Goal: Task Accomplishment & Management: Use online tool/utility

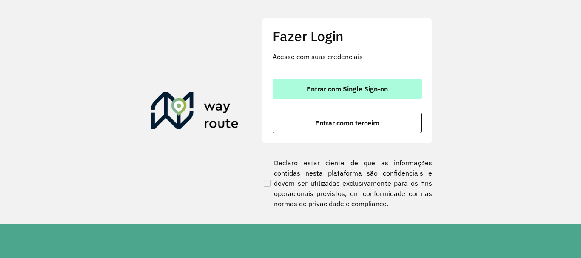
click at [351, 91] on span "Entrar com Single Sign-on" at bounding box center [347, 89] width 81 height 7
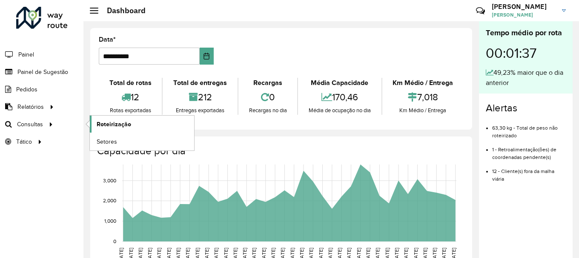
click at [99, 120] on span "Roteirização" at bounding box center [114, 124] width 34 height 9
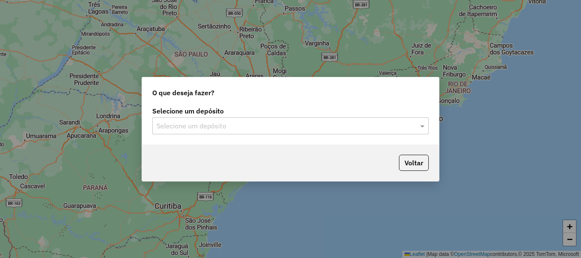
click at [245, 130] on input "text" at bounding box center [282, 126] width 251 height 10
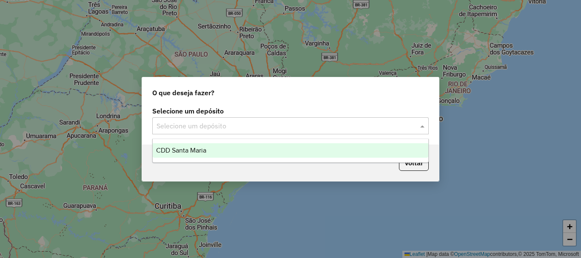
click at [231, 152] on div "CDD Santa Maria" at bounding box center [291, 150] width 276 height 14
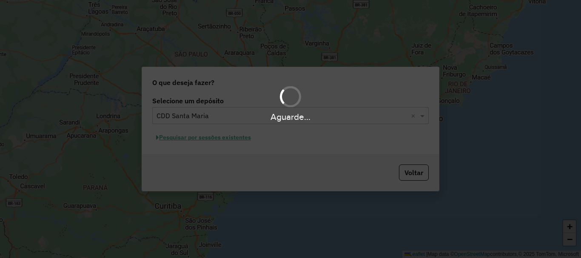
click at [237, 138] on div "Aguarde..." at bounding box center [290, 129] width 581 height 258
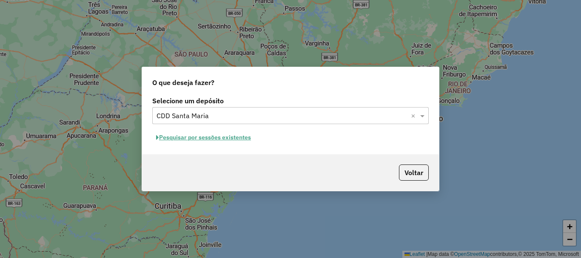
click at [238, 140] on button "Pesquisar por sessões existentes" at bounding box center [203, 137] width 103 height 13
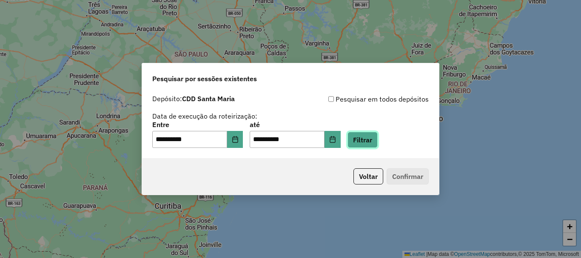
click at [365, 147] on button "Filtrar" at bounding box center [363, 140] width 30 height 16
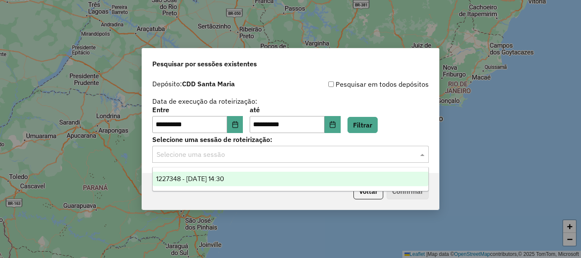
click at [235, 158] on input "text" at bounding box center [282, 155] width 251 height 10
click at [248, 182] on div "1227348 - 11/08/2025 14:30" at bounding box center [291, 179] width 276 height 14
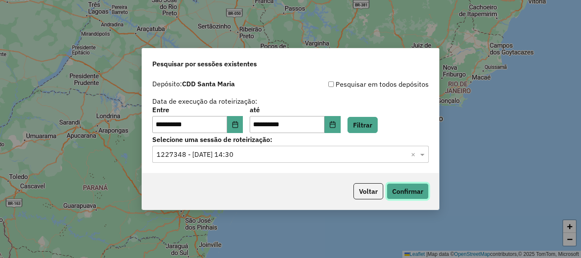
click at [394, 192] on button "Confirmar" at bounding box center [408, 191] width 42 height 16
click at [239, 126] on icon "Choose Date" at bounding box center [235, 124] width 7 height 7
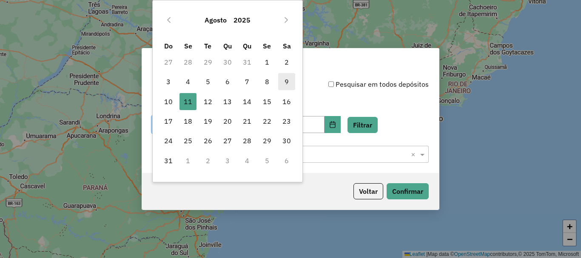
click at [286, 79] on span "9" at bounding box center [286, 81] width 17 height 17
type input "**********"
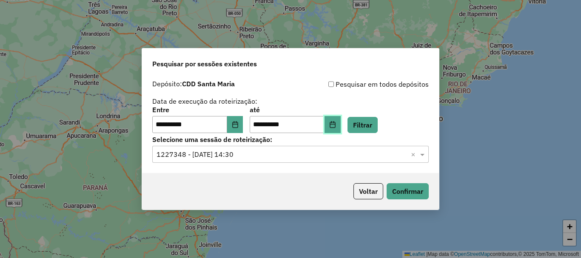
click at [340, 128] on button "Choose Date" at bounding box center [333, 124] width 16 height 17
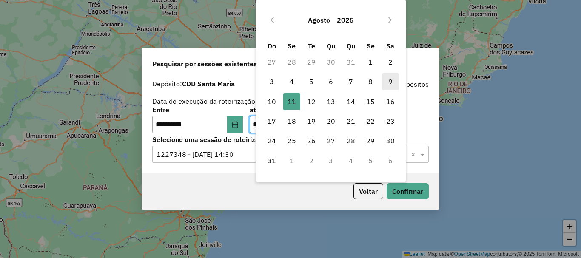
click at [390, 85] on span "9" at bounding box center [390, 81] width 17 height 17
type input "**********"
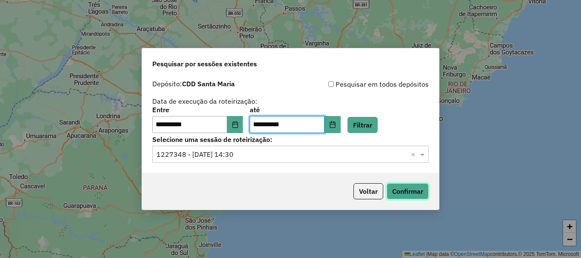
click at [401, 190] on button "Confirmar" at bounding box center [408, 191] width 42 height 16
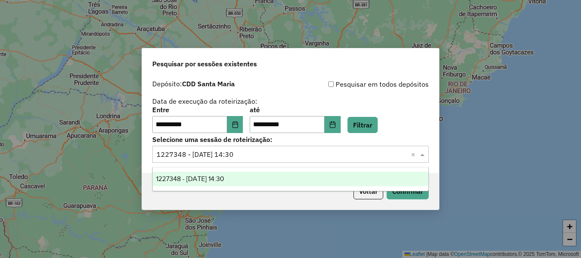
click at [327, 156] on input "text" at bounding box center [282, 155] width 251 height 10
click at [378, 125] on button "Filtrar" at bounding box center [363, 125] width 30 height 16
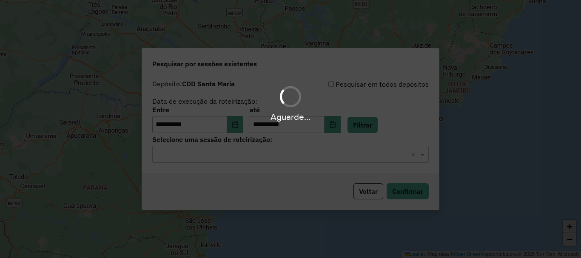
click at [269, 151] on input "text" at bounding box center [282, 155] width 251 height 10
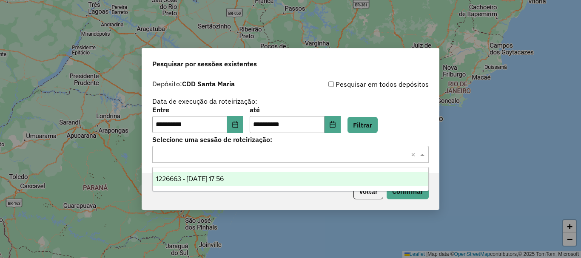
click at [237, 174] on div "1226663 - 09/08/2025 17:56" at bounding box center [291, 179] width 276 height 14
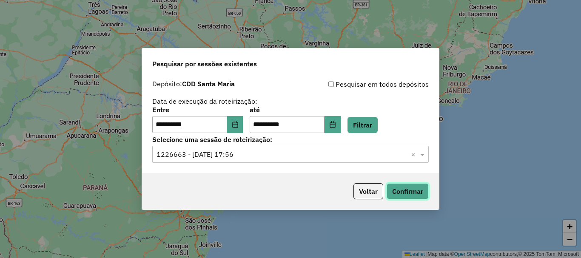
click at [404, 192] on button "Confirmar" at bounding box center [408, 191] width 42 height 16
click at [237, 122] on button "Choose Date" at bounding box center [235, 124] width 16 height 17
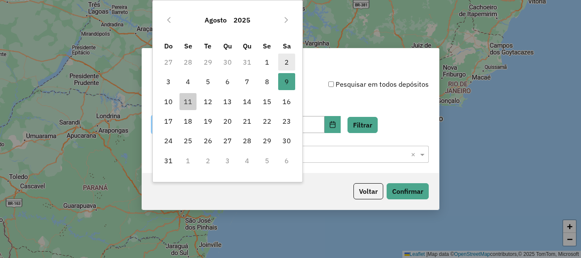
click at [290, 62] on span "2" at bounding box center [286, 62] width 17 height 17
type input "**********"
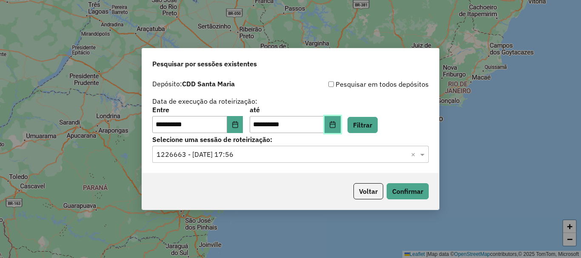
click at [341, 131] on button "Choose Date" at bounding box center [333, 124] width 16 height 17
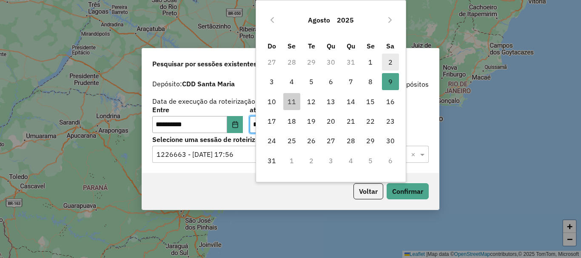
click at [392, 60] on span "2" at bounding box center [390, 62] width 17 height 17
type input "**********"
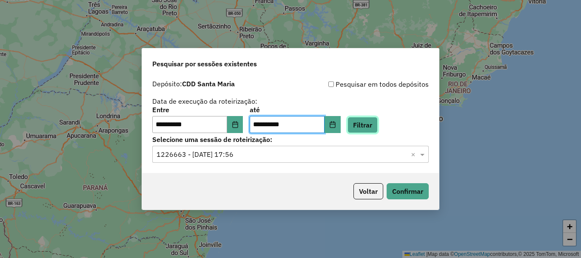
click at [377, 122] on button "Filtrar" at bounding box center [363, 125] width 30 height 16
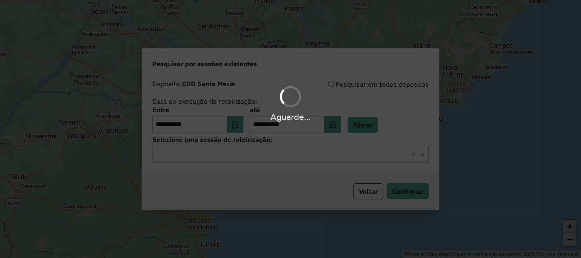
click at [235, 157] on hb-app "**********" at bounding box center [290, 129] width 581 height 258
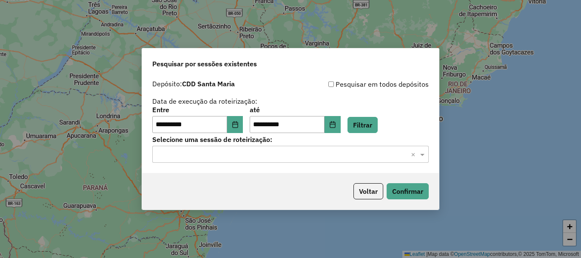
click at [226, 159] on input "text" at bounding box center [282, 155] width 251 height 10
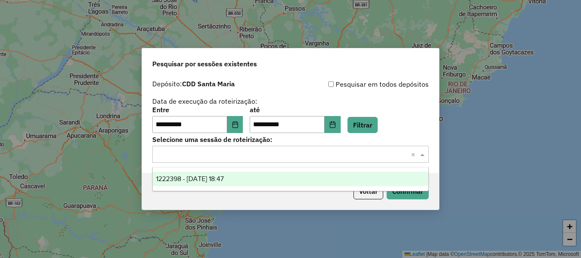
click at [224, 176] on span "1222398 - 02/08/2025 18:47" at bounding box center [190, 178] width 68 height 7
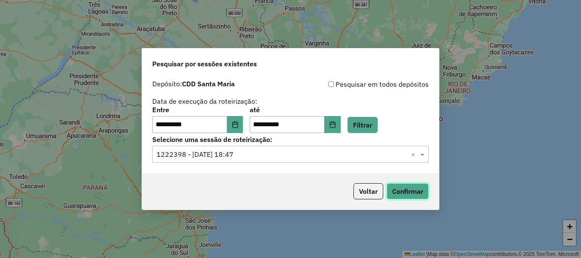
click at [404, 188] on button "Confirmar" at bounding box center [408, 191] width 42 height 16
click at [239, 123] on icon "Choose Date" at bounding box center [235, 124] width 7 height 7
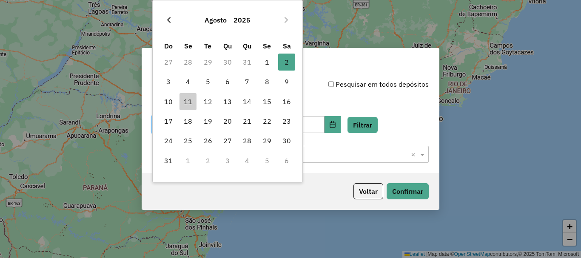
click at [172, 21] on button "Previous Month" at bounding box center [169, 20] width 14 height 14
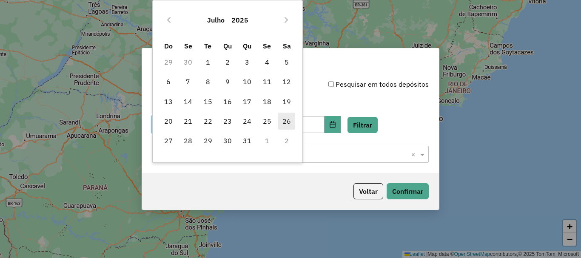
click at [285, 121] on span "26" at bounding box center [286, 121] width 17 height 17
type input "**********"
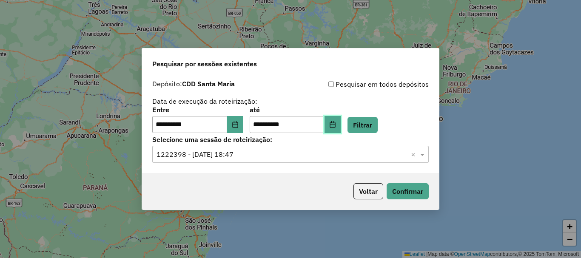
click at [336, 124] on icon "Choose Date" at bounding box center [332, 124] width 7 height 7
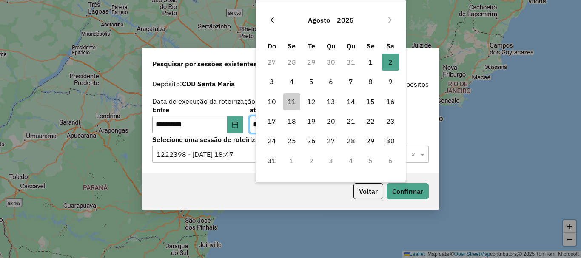
click at [270, 20] on icon "Previous Month" at bounding box center [272, 20] width 7 height 7
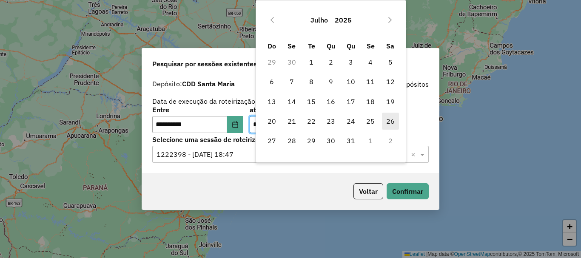
click at [390, 124] on span "26" at bounding box center [390, 121] width 17 height 17
type input "**********"
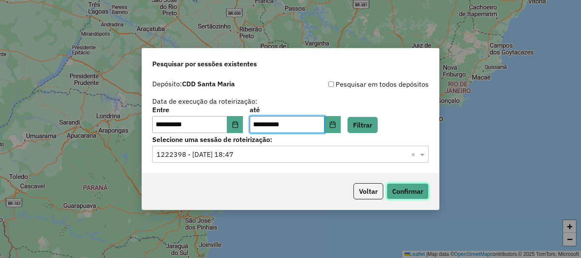
click at [413, 187] on button "Confirmar" at bounding box center [408, 191] width 42 height 16
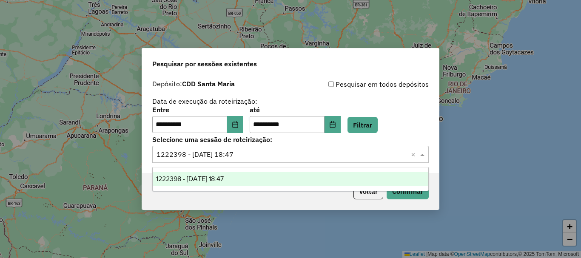
click at [245, 155] on input "text" at bounding box center [282, 155] width 251 height 10
drag, startPoint x: 216, startPoint y: 175, endPoint x: 305, endPoint y: 121, distance: 103.5
click at [305, 121] on body "**********" at bounding box center [290, 129] width 581 height 258
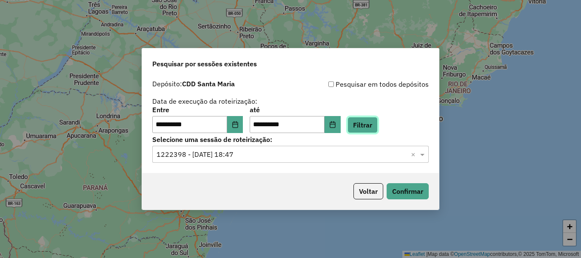
click at [378, 127] on button "Filtrar" at bounding box center [363, 125] width 30 height 16
click at [254, 154] on input "text" at bounding box center [282, 155] width 251 height 10
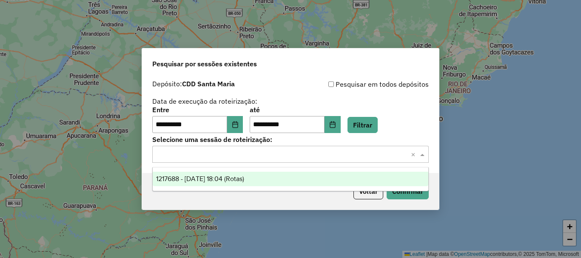
click at [234, 173] on div "1217688 - 26/07/2025 18:04 (Rotas)" at bounding box center [291, 179] width 276 height 14
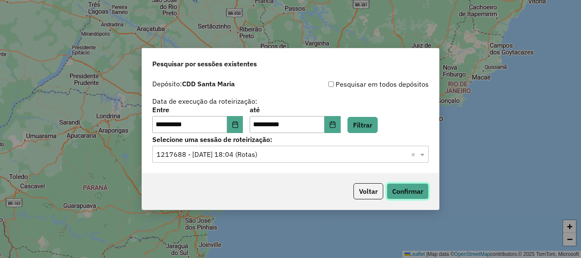
click at [399, 188] on button "Confirmar" at bounding box center [408, 191] width 42 height 16
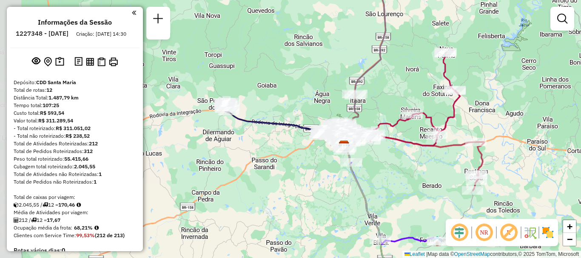
drag, startPoint x: 252, startPoint y: 88, endPoint x: 308, endPoint y: 108, distance: 59.1
click at [313, 107] on div "Janela de atendimento Grade de atendimento Capacidade Transportadoras Veículos …" at bounding box center [290, 129] width 581 height 258
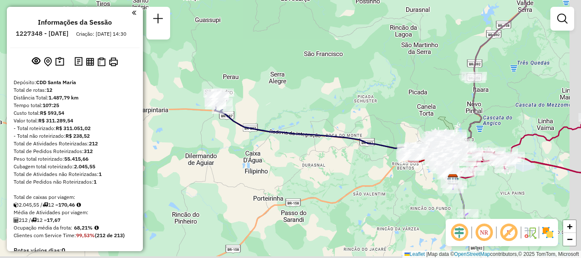
drag, startPoint x: 348, startPoint y: 135, endPoint x: 331, endPoint y: 126, distance: 18.5
click at [331, 126] on div "Janela de atendimento Grade de atendimento Capacidade Transportadoras Veículos …" at bounding box center [290, 129] width 581 height 258
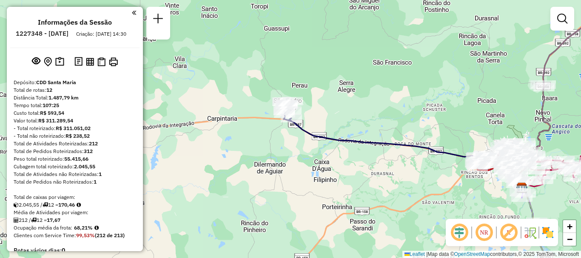
drag, startPoint x: 331, startPoint y: 126, endPoint x: 391, endPoint y: 134, distance: 59.7
click at [400, 134] on div "Janela de atendimento Grade de atendimento Capacidade Transportadoras Veículos …" at bounding box center [290, 129] width 581 height 258
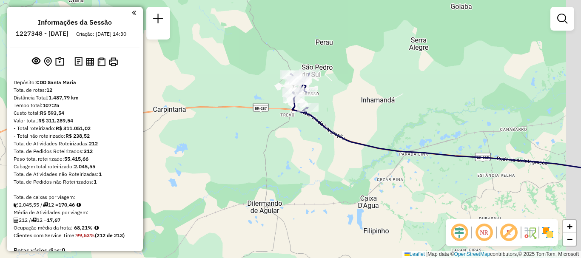
drag, startPoint x: 373, startPoint y: 115, endPoint x: 205, endPoint y: 46, distance: 182.0
click at [205, 46] on div "Janela de atendimento Grade de atendimento Capacidade Transportadoras Veículos …" at bounding box center [290, 129] width 581 height 258
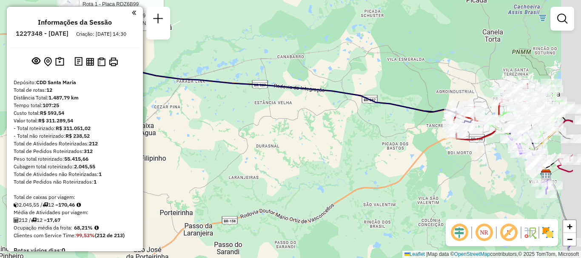
drag, startPoint x: 414, startPoint y: 116, endPoint x: 243, endPoint y: 95, distance: 172.3
click at [243, 95] on div "Rota 1 - Placa RDZ6B99 19010135 - ALDON AUGUSTIN ME Rota 1 - Placa RDZ6B99 1900…" at bounding box center [290, 129] width 581 height 258
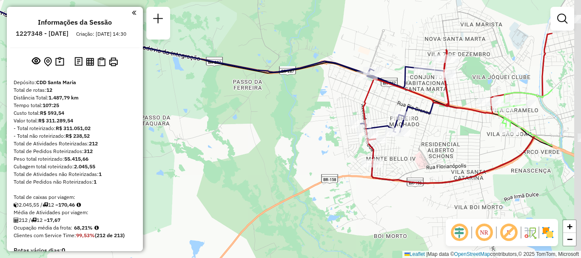
drag, startPoint x: 416, startPoint y: 119, endPoint x: 300, endPoint y: 130, distance: 117.1
click at [300, 130] on div "Rota 1 - Placa RDZ6B99 19010135 - ALDON AUGUSTIN ME Rota 1 - Placa RDZ6B99 1900…" at bounding box center [290, 129] width 581 height 258
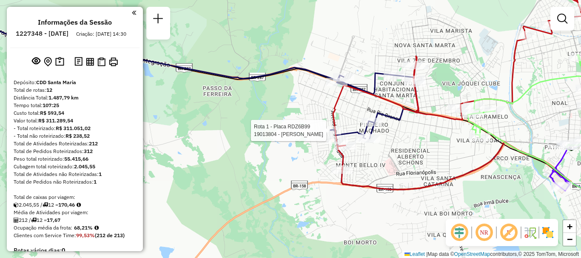
select select "**********"
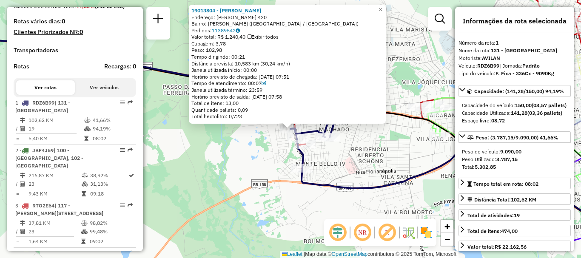
scroll to position [328, 0]
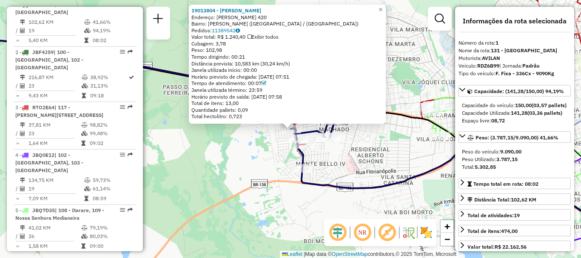
click at [243, 58] on div "Tempo dirigindo: 00:21" at bounding box center [287, 57] width 192 height 7
click at [382, 6] on span "×" at bounding box center [381, 9] width 4 height 7
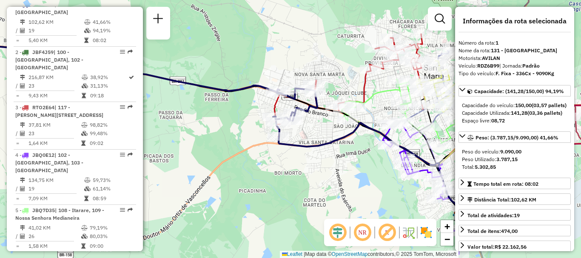
drag, startPoint x: 359, startPoint y: 148, endPoint x: 304, endPoint y: 123, distance: 60.6
click at [312, 126] on div "Janela de atendimento Grade de atendimento Capacidade Transportadoras Veículos …" at bounding box center [290, 129] width 581 height 258
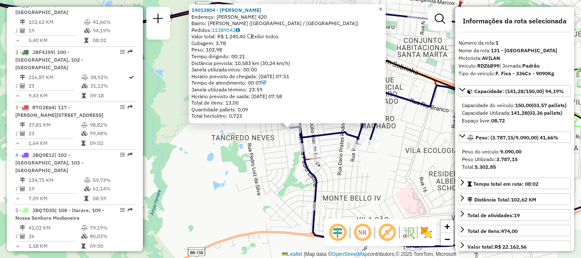
click at [382, 6] on span "×" at bounding box center [381, 9] width 4 height 7
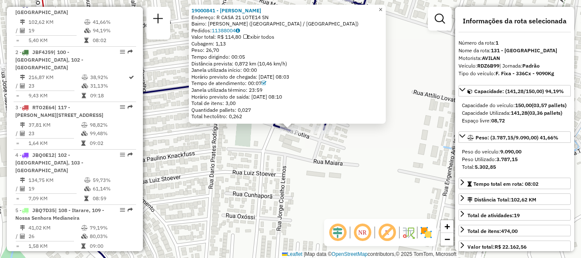
click at [382, 7] on span "×" at bounding box center [381, 9] width 4 height 7
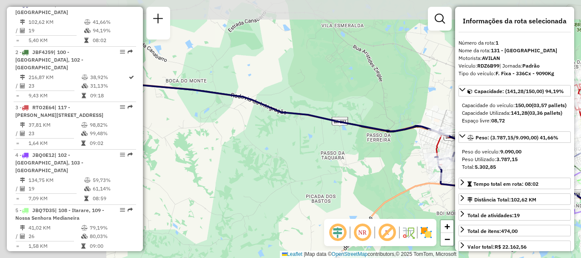
drag, startPoint x: 230, startPoint y: 75, endPoint x: 431, endPoint y: 151, distance: 214.5
click at [429, 151] on div "Rota 1 - Placa RDZ6B99 19013804 - JORGE BARRETO Janela de atendimento Grade de …" at bounding box center [290, 129] width 581 height 258
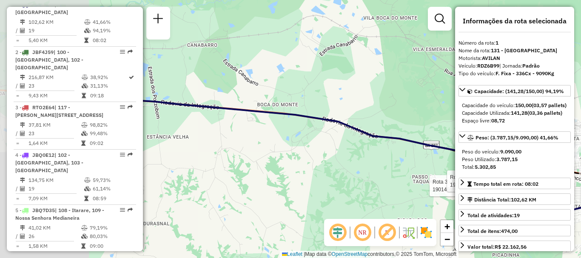
drag, startPoint x: 274, startPoint y: 85, endPoint x: 395, endPoint y: 116, distance: 125.2
click at [418, 120] on div "Rota 3 - Placa RTO2E64 19014669 - PASCHE RESTAURANTE E Rota 1 - Placa RDZ6B99 1…" at bounding box center [290, 129] width 581 height 258
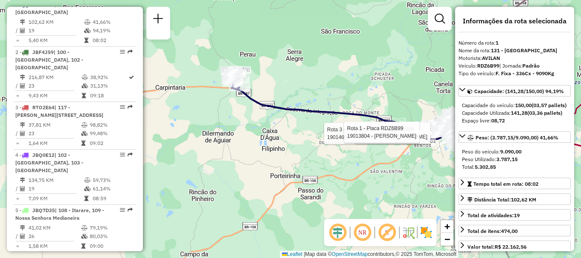
drag, startPoint x: 259, startPoint y: 104, endPoint x: 280, endPoint y: 109, distance: 22.3
click at [280, 109] on icon at bounding box center [333, 101] width 204 height 63
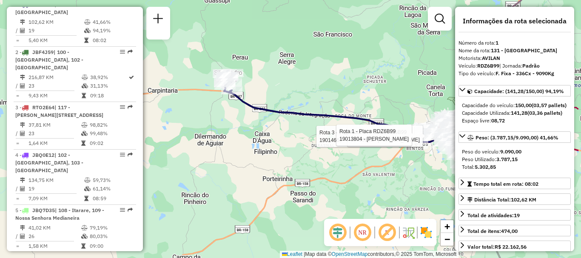
drag, startPoint x: 370, startPoint y: 119, endPoint x: 339, endPoint y: 140, distance: 37.8
click at [339, 140] on div "Rota 3 - Placa RTO2E64 19014669 - PASCHE RESTAURANTE E Rota 1 - Placa RDZ6B99 1…" at bounding box center [290, 129] width 581 height 258
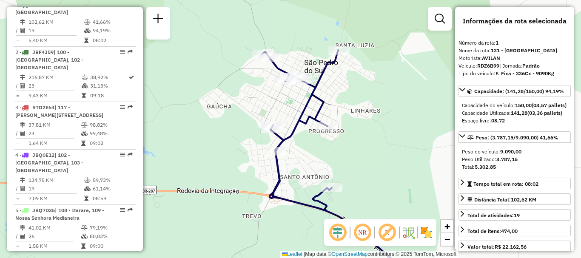
drag, startPoint x: 318, startPoint y: 105, endPoint x: 353, endPoint y: 80, distance: 42.5
click at [353, 80] on div "Rota 3 - Placa RTO2E64 19014669 - PASCHE RESTAURANTE E Rota 1 - Placa RDZ6B99 1…" at bounding box center [290, 129] width 581 height 258
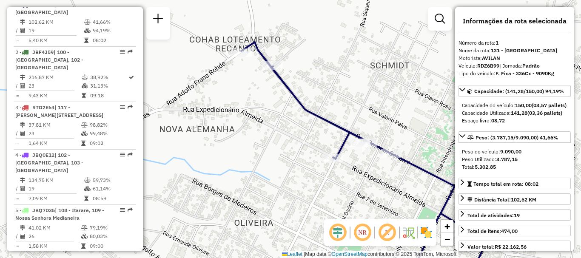
drag, startPoint x: 329, startPoint y: 105, endPoint x: 270, endPoint y: 45, distance: 83.6
click at [263, 41] on div "Rota 3 - Placa RTO2E64 19014669 - PASCHE RESTAURANTE E Rota 1 - Placa RDZ6B99 1…" at bounding box center [290, 129] width 581 height 258
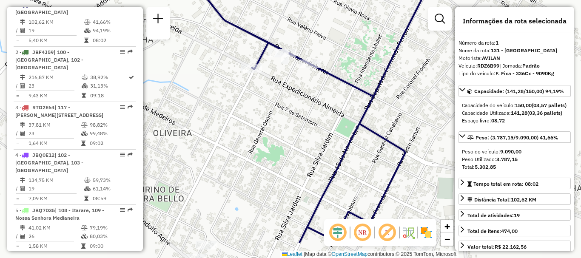
drag, startPoint x: 359, startPoint y: 145, endPoint x: 305, endPoint y: 71, distance: 91.9
click at [305, 71] on div "Rota 3 - Placa RTO2E64 19014669 - PASCHE RESTAURANTE E Rota 1 - Placa RDZ6B99 1…" at bounding box center [290, 129] width 581 height 258
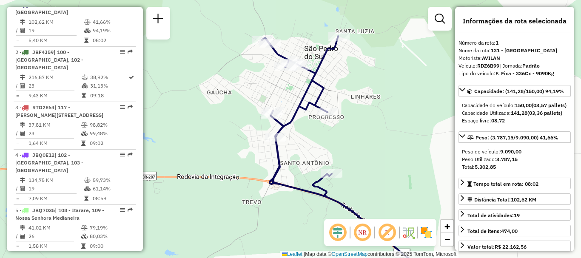
click at [276, 142] on div at bounding box center [275, 137] width 21 height 9
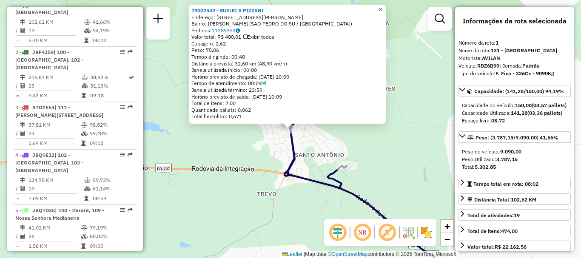
click at [382, 8] on span "×" at bounding box center [381, 9] width 4 height 7
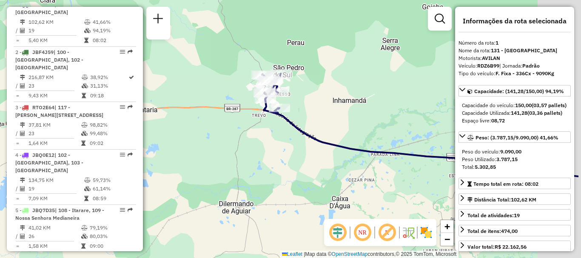
drag, startPoint x: 369, startPoint y: 136, endPoint x: 255, endPoint y: 80, distance: 126.7
click at [255, 80] on div "Janela de atendimento Grade de atendimento Capacidade Transportadoras Veículos …" at bounding box center [290, 129] width 581 height 258
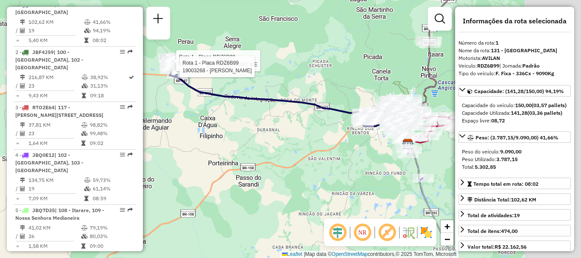
drag, startPoint x: 344, startPoint y: 97, endPoint x: 264, endPoint y: 90, distance: 80.3
click at [264, 90] on div "Rota 1 - Placa RDZ6B99 19010135 - ALDON AUGUSTIN ME Rota 1 - Placa RDZ6B99 1900…" at bounding box center [290, 129] width 581 height 258
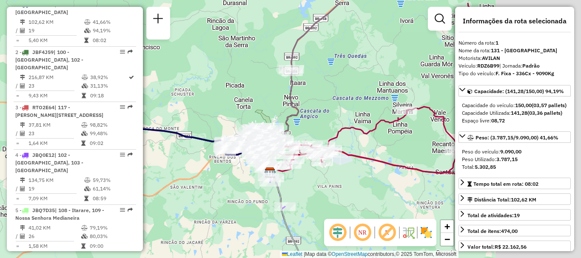
drag, startPoint x: 309, startPoint y: 93, endPoint x: 238, endPoint y: 118, distance: 75.3
click at [238, 118] on div "Rota 1 - Placa RDZ6B99 19010135 - ALDON AUGUSTIN ME Rota 1 - Placa RDZ6B99 1900…" at bounding box center [290, 129] width 581 height 258
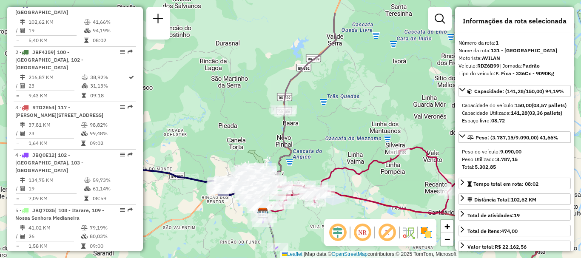
drag, startPoint x: 326, startPoint y: 69, endPoint x: 313, endPoint y: 148, distance: 80.2
click at [313, 148] on div "Rota 1 - Placa RDZ6B99 19010135 - ALDON AUGUSTIN ME Rota 1 - Placa RDZ6B99 1900…" at bounding box center [290, 129] width 581 height 258
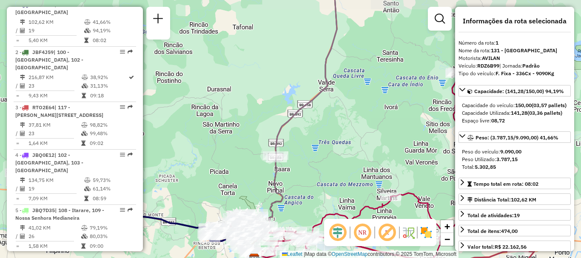
drag, startPoint x: 322, startPoint y: 117, endPoint x: 317, endPoint y: 211, distance: 94.6
click at [317, 211] on div "Rota 1 - Placa RDZ6B99 19010135 - ALDON AUGUSTIN ME Rota 1 - Placa RDZ6B99 1900…" at bounding box center [290, 129] width 581 height 258
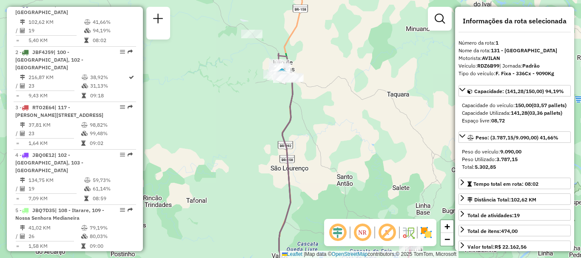
drag, startPoint x: 338, startPoint y: 103, endPoint x: 297, endPoint y: 183, distance: 89.0
click at [297, 183] on div "Rota 1 - Placa RDZ6B99 19010135 - ALDON AUGUSTIN ME Rota 1 - Placa RDZ6B99 1900…" at bounding box center [290, 129] width 581 height 258
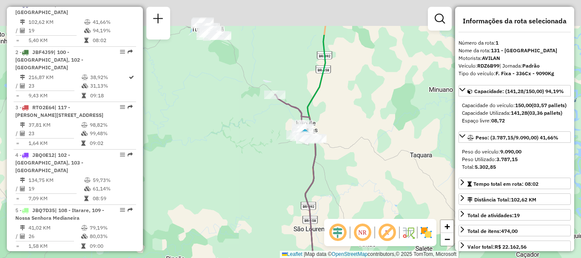
drag, startPoint x: 270, startPoint y: 122, endPoint x: 292, endPoint y: 165, distance: 48.7
click at [301, 204] on div "Rota 1 - Placa RDZ6B99 19010135 - ALDON AUGUSTIN ME Rota 1 - Placa RDZ6B99 1900…" at bounding box center [290, 129] width 581 height 258
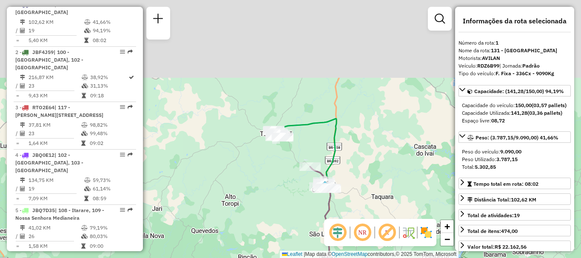
drag, startPoint x: 278, startPoint y: 123, endPoint x: 287, endPoint y: 161, distance: 39.3
click at [287, 161] on div "Rota 1 - Placa RDZ6B99 19010135 - ALDON AUGUSTIN ME Rota 1 - Placa RDZ6B99 1900…" at bounding box center [290, 129] width 581 height 258
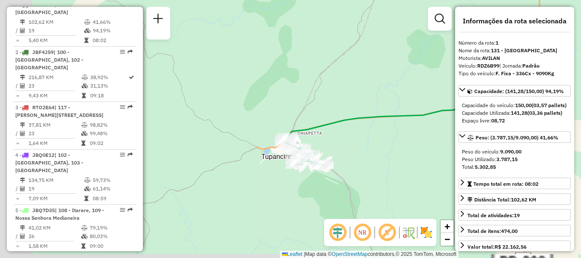
drag, startPoint x: 285, startPoint y: 154, endPoint x: 338, endPoint y: 68, distance: 101.4
click at [338, 67] on div "Rota 1 - Placa RDZ6B99 19010135 - ALDON AUGUSTIN ME Rota 1 - Placa RDZ6B99 1900…" at bounding box center [290, 129] width 581 height 258
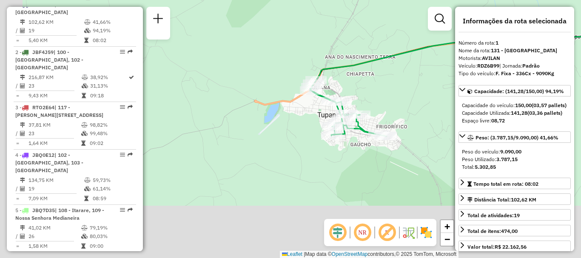
drag, startPoint x: 296, startPoint y: 148, endPoint x: 343, endPoint y: 81, distance: 82.0
click at [344, 81] on div "Rota 1 - Placa RDZ6B99 19010135 - ALDON AUGUSTIN ME Rota 1 - Placa RDZ6B99 1900…" at bounding box center [290, 129] width 581 height 258
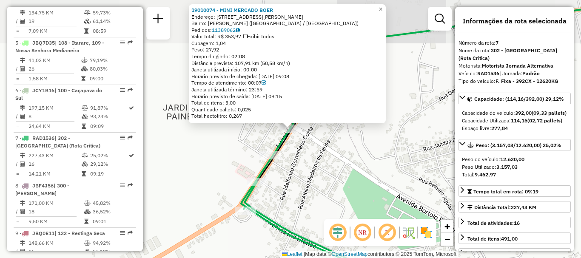
scroll to position [606, 0]
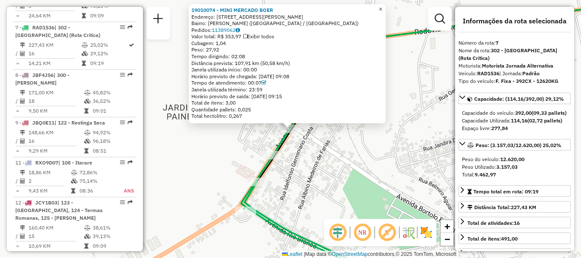
click at [382, 6] on span "×" at bounding box center [381, 9] width 4 height 7
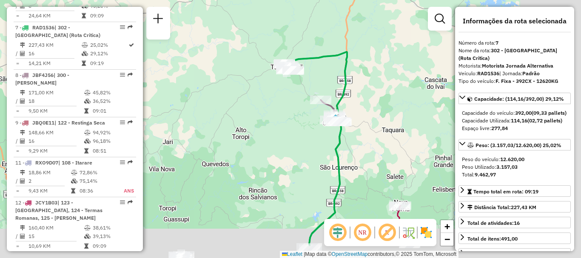
drag, startPoint x: 394, startPoint y: 126, endPoint x: 299, endPoint y: 80, distance: 104.5
click at [299, 80] on div "Janela de atendimento Grade de atendimento Capacidade Transportadoras Veículos …" at bounding box center [290, 129] width 581 height 258
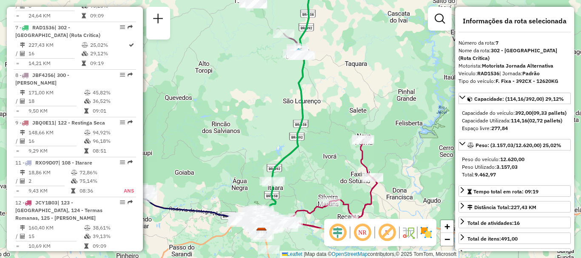
drag, startPoint x: 356, startPoint y: 126, endPoint x: 324, endPoint y: 51, distance: 81.9
click at [324, 51] on div "Janela de atendimento Grade de atendimento Capacidade Transportadoras Veículos …" at bounding box center [290, 129] width 581 height 258
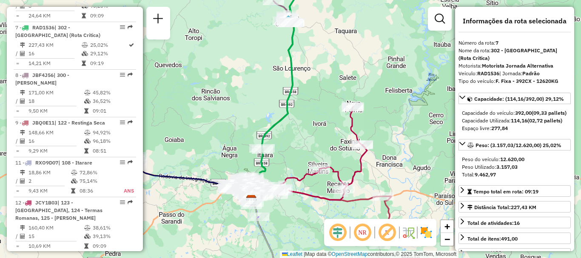
drag, startPoint x: 320, startPoint y: 132, endPoint x: 344, endPoint y: 78, distance: 59.4
click at [344, 78] on div "Janela de atendimento Grade de atendimento Capacidade Transportadoras Veículos …" at bounding box center [290, 129] width 581 height 258
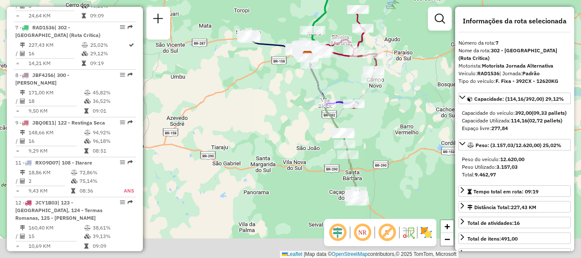
drag, startPoint x: 324, startPoint y: 139, endPoint x: 342, endPoint y: 51, distance: 90.3
click at [342, 42] on div "Janela de atendimento Grade de atendimento Capacidade Transportadoras Veículos …" at bounding box center [290, 129] width 581 height 258
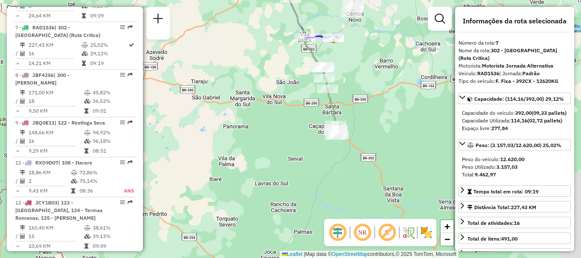
drag, startPoint x: 357, startPoint y: 135, endPoint x: 312, endPoint y: 51, distance: 95.3
click at [321, 66] on icon at bounding box center [329, 98] width 17 height 64
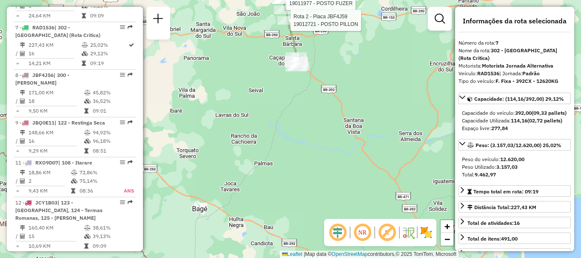
drag, startPoint x: 316, startPoint y: 83, endPoint x: 329, endPoint y: 100, distance: 21.3
click at [329, 100] on div "Rota 12 - Placa JCY1B03 19014043 - POSTO DO NATO Rota 6 - Placa JCY1B16 1901197…" at bounding box center [290, 129] width 581 height 258
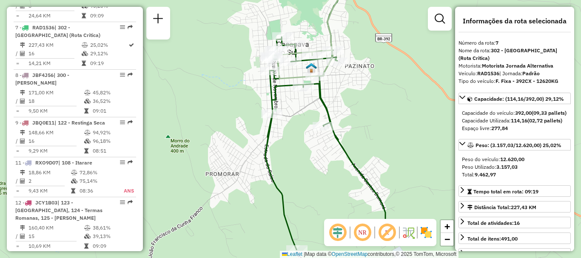
drag, startPoint x: 346, startPoint y: 85, endPoint x: 364, endPoint y: 116, distance: 36.2
click at [364, 116] on div "Rota 12 - Placa JCY1B03 19014043 - POSTO DO NATO Rota 6 - Placa JCY1B16 1901197…" at bounding box center [290, 129] width 581 height 258
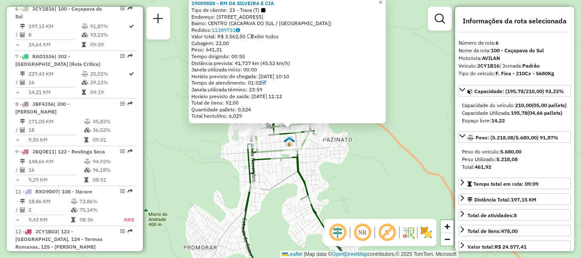
scroll to position [558, 0]
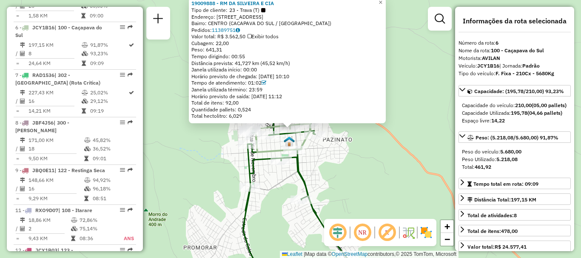
drag, startPoint x: 368, startPoint y: 42, endPoint x: 376, endPoint y: 34, distance: 10.8
click at [369, 53] on div "19009888 - RM DA SILVEIRA E CIA Tipo de cliente: 23 - Trava (T) Endereço: R BAR…" at bounding box center [287, 60] width 192 height 120
drag, startPoint x: 396, startPoint y: 31, endPoint x: 396, endPoint y: 42, distance: 11.1
click at [396, 42] on div "19009888 - RM DA SILVEIRA E CIA Tipo de cliente: 23 - Trava (T) Endereço: R BAR…" at bounding box center [290, 129] width 581 height 258
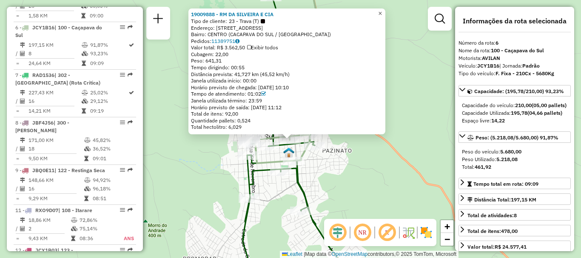
click at [382, 10] on span "×" at bounding box center [380, 13] width 4 height 7
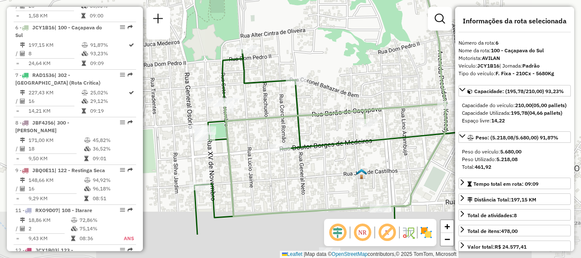
drag, startPoint x: 309, startPoint y: 133, endPoint x: 337, endPoint y: 83, distance: 57.3
click at [337, 83] on div "Janela de atendimento Grade de atendimento Capacidade Transportadoras Veículos …" at bounding box center [290, 129] width 581 height 258
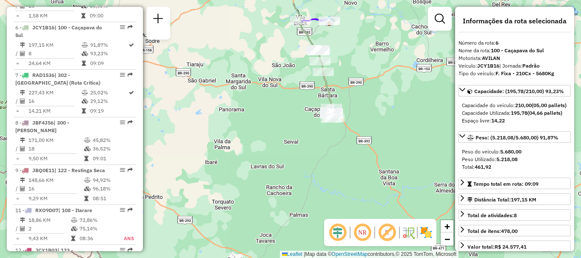
drag, startPoint x: 346, startPoint y: 111, endPoint x: 345, endPoint y: 143, distance: 31.5
click at [346, 143] on div "Janela de atendimento Grade de atendimento Capacidade Transportadoras Veículos …" at bounding box center [290, 129] width 581 height 258
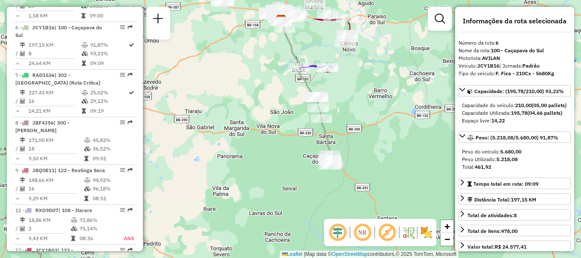
drag, startPoint x: 322, startPoint y: 88, endPoint x: 323, endPoint y: 130, distance: 41.3
click at [323, 130] on icon at bounding box center [323, 128] width 17 height 64
drag, startPoint x: 289, startPoint y: 87, endPoint x: 298, endPoint y: 100, distance: 15.6
click at [298, 100] on div "Janela de atendimento Grade de atendimento Capacidade Transportadoras Veículos …" at bounding box center [290, 129] width 581 height 258
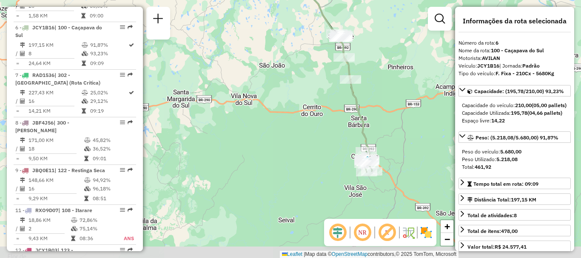
drag, startPoint x: 310, startPoint y: 160, endPoint x: 289, endPoint y: 124, distance: 41.2
click at [289, 124] on div "Janela de atendimento Grade de atendimento Capacidade Transportadoras Veículos …" at bounding box center [290, 129] width 581 height 258
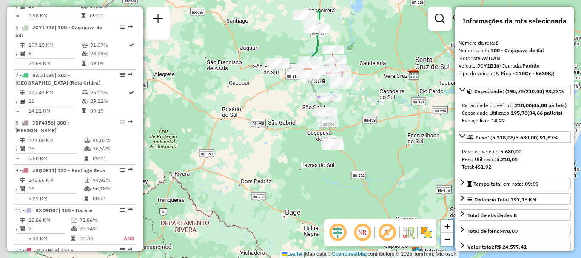
drag, startPoint x: 311, startPoint y: 152, endPoint x: 335, endPoint y: 168, distance: 29.0
click at [336, 169] on div "Janela de atendimento Grade de atendimento Capacidade Transportadoras Veículos …" at bounding box center [290, 129] width 581 height 258
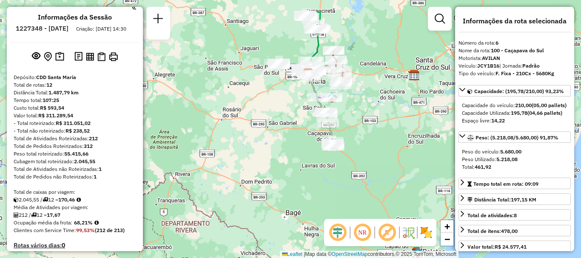
scroll to position [0, 0]
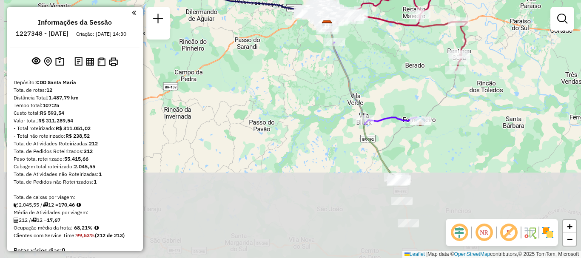
drag, startPoint x: 276, startPoint y: 186, endPoint x: 313, endPoint y: 82, distance: 110.9
click at [313, 82] on div "Janela de atendimento Grade de atendimento Capacidade Transportadoras Veículos …" at bounding box center [290, 129] width 581 height 258
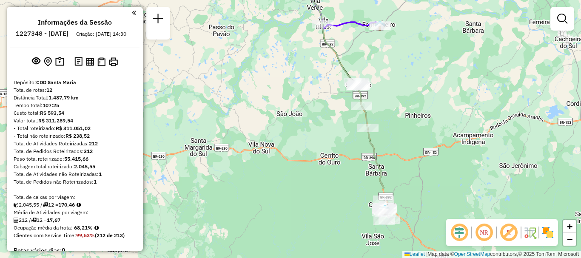
drag, startPoint x: 382, startPoint y: 142, endPoint x: 342, endPoint y: 49, distance: 101.4
click at [342, 49] on div "Janela de atendimento Grade de atendimento Capacidade Transportadoras Veículos …" at bounding box center [290, 129] width 581 height 258
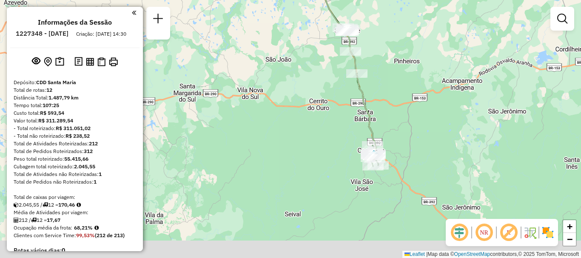
drag, startPoint x: 319, startPoint y: 132, endPoint x: 303, endPoint y: 66, distance: 67.7
click at [303, 66] on div "Janela de atendimento Grade de atendimento Capacidade Transportadoras Veículos …" at bounding box center [290, 129] width 581 height 258
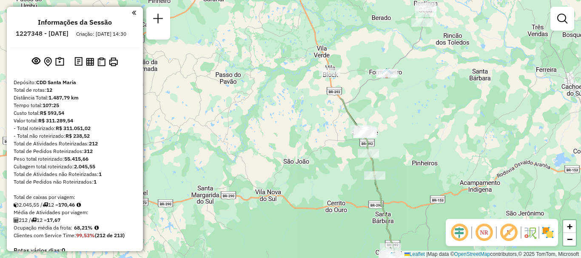
drag, startPoint x: 313, startPoint y: 80, endPoint x: 338, endPoint y: 200, distance: 123.4
click at [337, 204] on div "Janela de atendimento Grade de atendimento Capacidade Transportadoras Veículos …" at bounding box center [290, 129] width 581 height 258
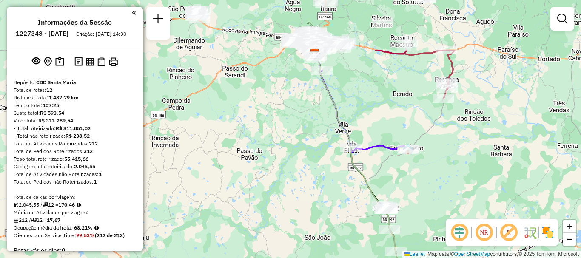
drag, startPoint x: 311, startPoint y: 100, endPoint x: 336, endPoint y: 186, distance: 88.9
click at [336, 186] on div "Janela de atendimento Grade de atendimento Capacidade Transportadoras Veículos …" at bounding box center [290, 129] width 581 height 258
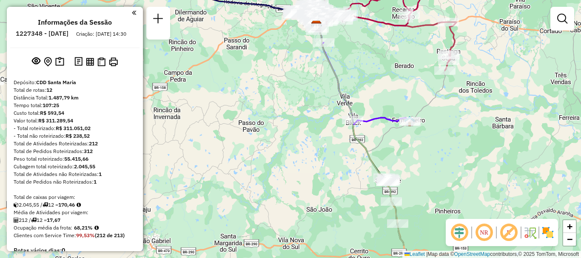
drag, startPoint x: 326, startPoint y: 118, endPoint x: 325, endPoint y: 79, distance: 39.2
click at [325, 79] on div "Janela de atendimento Grade de atendimento Capacidade Transportadoras Veículos …" at bounding box center [290, 129] width 581 height 258
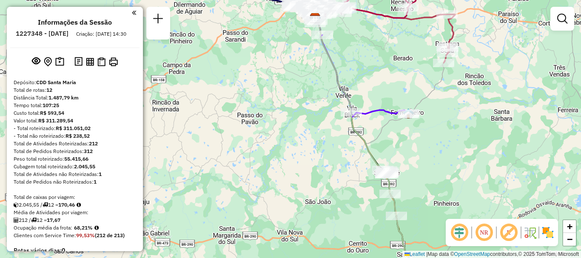
click at [332, 134] on div "Janela de atendimento Grade de atendimento Capacidade Transportadoras Veículos …" at bounding box center [290, 129] width 581 height 258
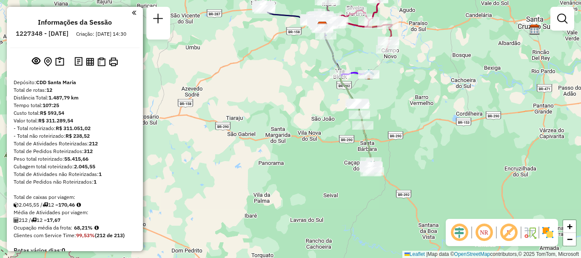
drag, startPoint x: 338, startPoint y: 120, endPoint x: 339, endPoint y: 100, distance: 20.0
click at [339, 100] on div "Janela de atendimento Grade de atendimento Capacidade Transportadoras Veículos …" at bounding box center [290, 129] width 581 height 258
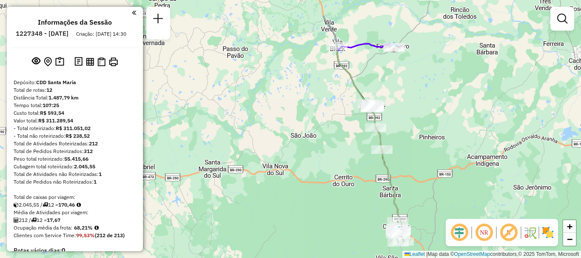
drag, startPoint x: 343, startPoint y: 55, endPoint x: 351, endPoint y: 97, distance: 43.2
click at [351, 97] on div "Janela de atendimento Grade de atendimento Capacidade Transportadoras Veículos …" at bounding box center [290, 129] width 581 height 258
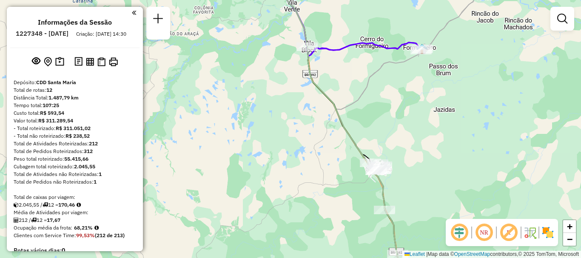
drag, startPoint x: 350, startPoint y: 68, endPoint x: 342, endPoint y: 86, distance: 19.8
click at [342, 86] on div "Janela de atendimento Grade de atendimento Capacidade Transportadoras Veículos …" at bounding box center [290, 129] width 581 height 258
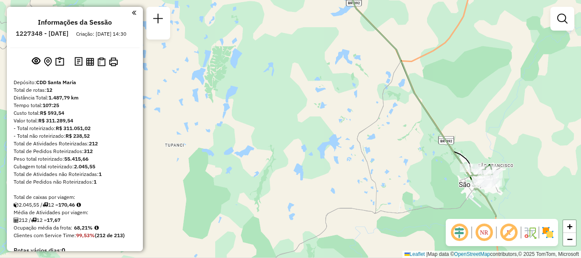
drag, startPoint x: 320, startPoint y: 156, endPoint x: 381, endPoint y: 89, distance: 90.0
click at [381, 89] on div "Janela de atendimento Grade de atendimento Capacidade Transportadoras Veículos …" at bounding box center [290, 129] width 581 height 258
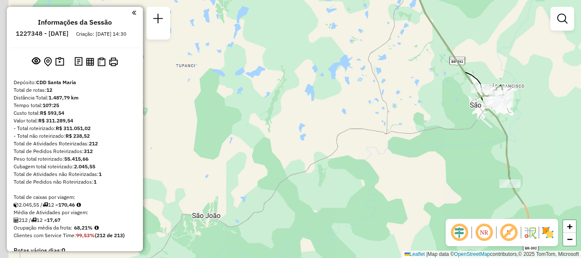
drag, startPoint x: 383, startPoint y: 143, endPoint x: 395, endPoint y: 59, distance: 85.4
click at [395, 59] on div "Janela de atendimento Grade de atendimento Capacidade Transportadoras Veículos …" at bounding box center [290, 129] width 581 height 258
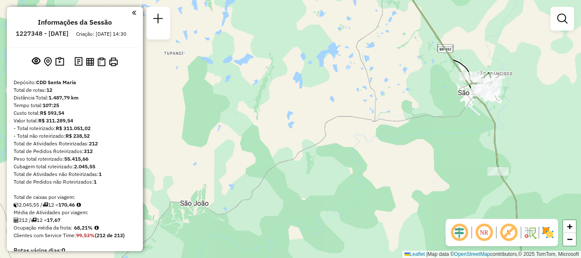
drag, startPoint x: 381, startPoint y: 102, endPoint x: 368, endPoint y: 94, distance: 14.3
click at [368, 94] on div "Janela de atendimento Grade de atendimento Capacidade Transportadoras Veículos …" at bounding box center [290, 129] width 581 height 258
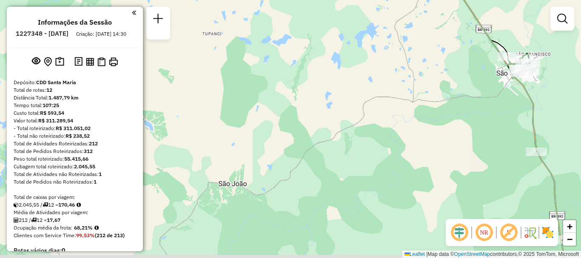
drag, startPoint x: 299, startPoint y: 106, endPoint x: 338, endPoint y: 85, distance: 44.1
click at [338, 85] on div "Janela de atendimento Grade de atendimento Capacidade Transportadoras Veículos …" at bounding box center [290, 129] width 581 height 258
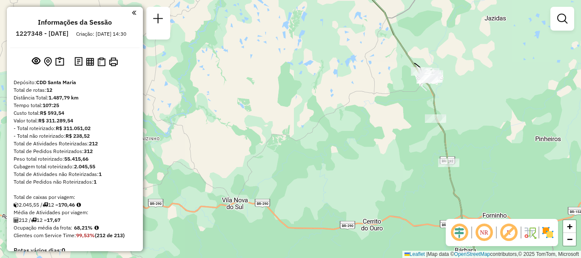
drag, startPoint x: 364, startPoint y: 119, endPoint x: 343, endPoint y: 131, distance: 23.6
click at [343, 131] on div "Janela de atendimento Grade de atendimento Capacidade Transportadoras Veículos …" at bounding box center [290, 129] width 581 height 258
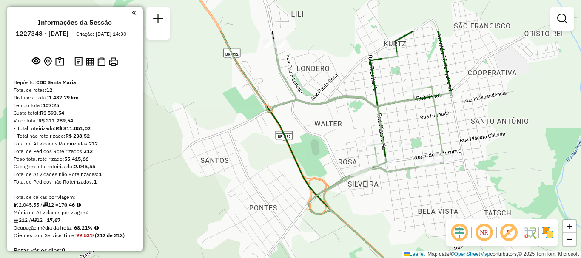
drag, startPoint x: 402, startPoint y: 80, endPoint x: 418, endPoint y: 157, distance: 78.7
click at [418, 157] on div "Janela de atendimento Grade de atendimento Capacidade Transportadoras Veículos …" at bounding box center [290, 129] width 581 height 258
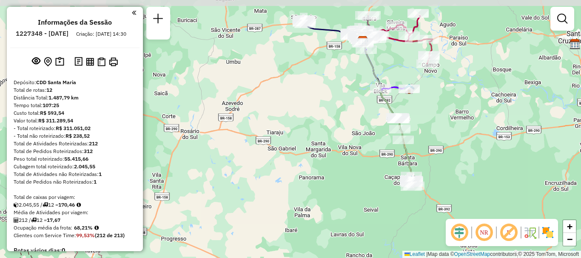
drag, startPoint x: 374, startPoint y: 91, endPoint x: 381, endPoint y: 132, distance: 41.8
click at [381, 132] on div "Janela de atendimento Grade de atendimento Capacidade Transportadoras Veículos …" at bounding box center [290, 129] width 581 height 258
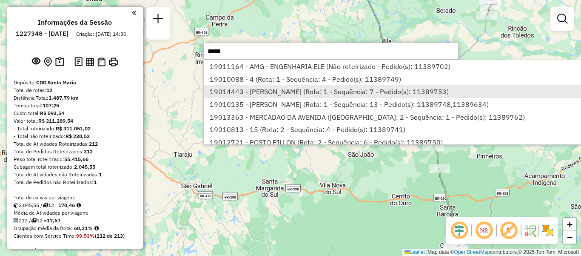
scroll to position [43, 0]
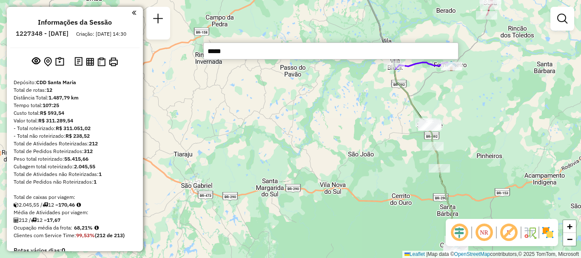
click at [251, 51] on input "*****" at bounding box center [330, 51] width 255 height 17
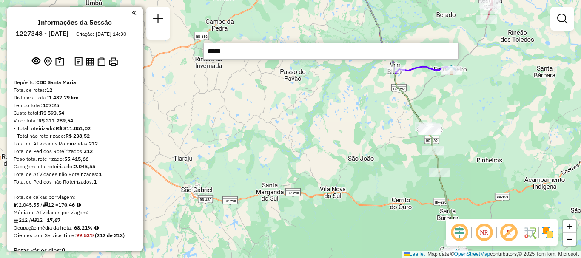
drag, startPoint x: 275, startPoint y: 89, endPoint x: 260, endPoint y: 83, distance: 16.6
click at [272, 113] on div "Janela de atendimento Grade de atendimento Capacidade Transportadoras Veículos …" at bounding box center [290, 129] width 581 height 258
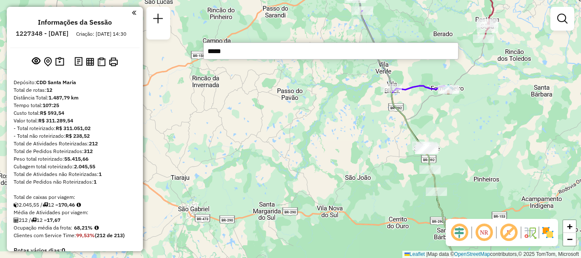
click at [246, 54] on input "*****" at bounding box center [330, 51] width 255 height 17
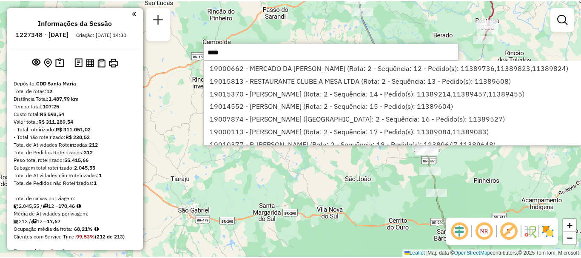
scroll to position [383, 0]
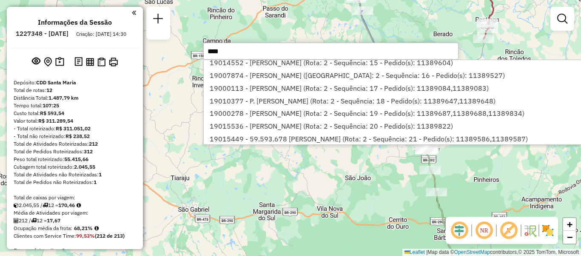
type input "****"
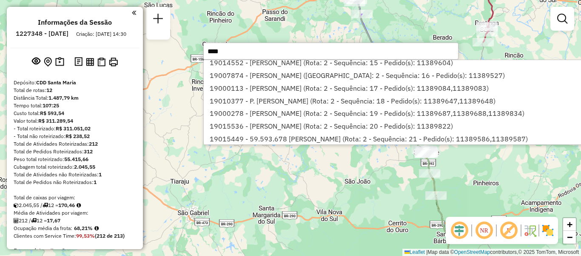
drag, startPoint x: 262, startPoint y: 177, endPoint x: 235, endPoint y: 212, distance: 43.4
click at [234, 211] on div "Janela de atendimento Grade de atendimento Capacidade Transportadoras Veículos …" at bounding box center [290, 128] width 581 height 256
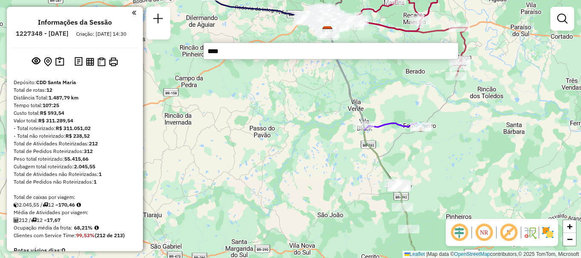
click at [234, 205] on div "Janela de atendimento Grade de atendimento Capacidade Transportadoras Veículos …" at bounding box center [290, 129] width 581 height 258
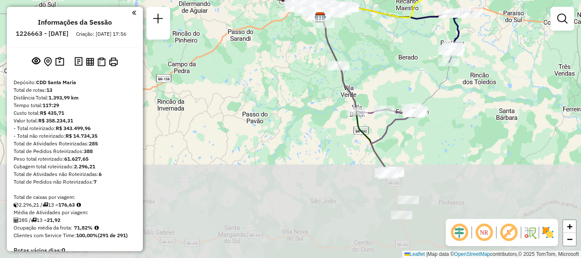
drag, startPoint x: 257, startPoint y: 183, endPoint x: 287, endPoint y: 70, distance: 116.6
click at [287, 70] on div "Janela de atendimento Grade de atendimento Capacidade Transportadoras Veículos …" at bounding box center [290, 129] width 581 height 258
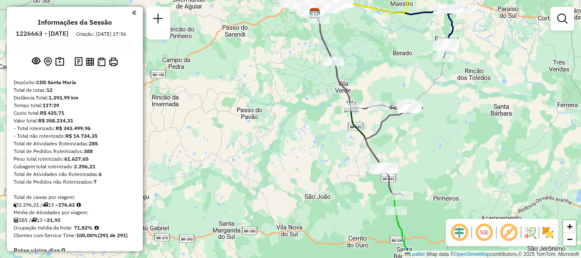
drag, startPoint x: 305, startPoint y: 98, endPoint x: 295, endPoint y: 84, distance: 17.7
click at [295, 84] on div "Janela de atendimento Grade de atendimento Capacidade Transportadoras Veículos …" at bounding box center [290, 129] width 581 height 258
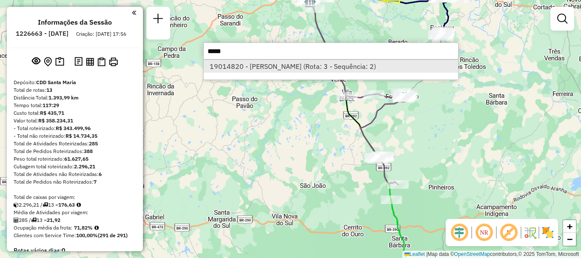
type input "*****"
click at [311, 68] on li "19014820 - [PERSON_NAME] (Rota: 3 - Sequência: 2)" at bounding box center [331, 66] width 254 height 13
select select "**********"
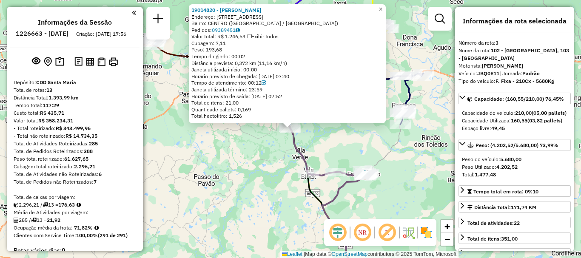
scroll to position [415, 0]
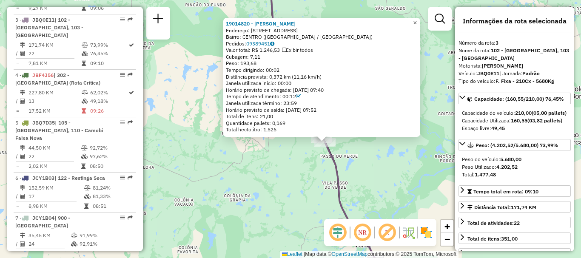
click at [417, 19] on span "×" at bounding box center [415, 22] width 4 height 7
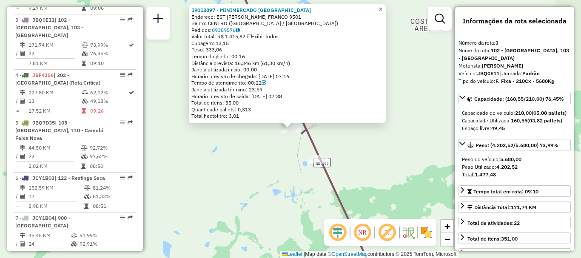
click at [382, 6] on span "×" at bounding box center [381, 9] width 4 height 7
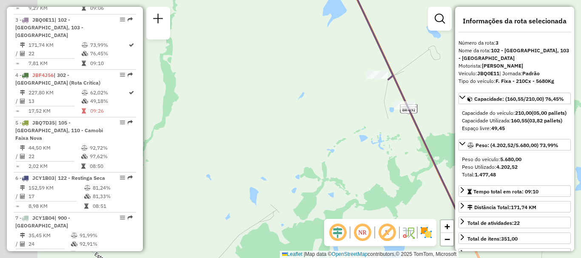
drag, startPoint x: 312, startPoint y: 128, endPoint x: 360, endPoint y: 95, distance: 58.4
click at [360, 95] on div "Janela de atendimento Grade de atendimento Capacidade Transportadoras Veículos …" at bounding box center [290, 129] width 581 height 258
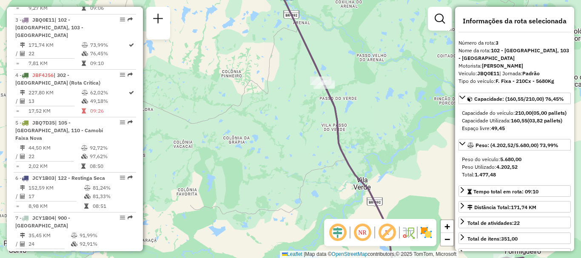
drag, startPoint x: 360, startPoint y: 127, endPoint x: 320, endPoint y: 109, distance: 44.0
click at [320, 109] on div "Janela de atendimento Grade de atendimento Capacidade Transportadoras Veículos …" at bounding box center [290, 129] width 581 height 258
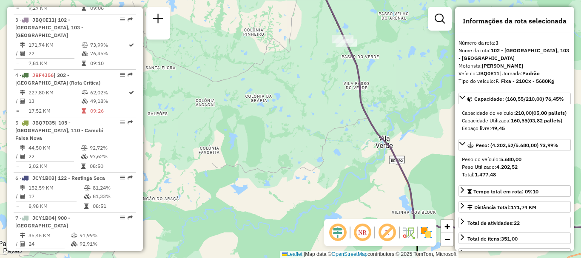
drag, startPoint x: 292, startPoint y: 117, endPoint x: 321, endPoint y: 86, distance: 42.2
click at [321, 86] on div "Janela de atendimento Grade de atendimento Capacidade Transportadoras Veículos …" at bounding box center [290, 129] width 581 height 258
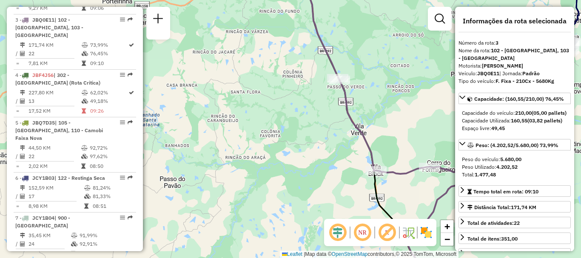
drag, startPoint x: 317, startPoint y: 84, endPoint x: 323, endPoint y: 106, distance: 23.4
click at [323, 106] on div "Janela de atendimento Grade de atendimento Capacidade Transportadoras Veículos …" at bounding box center [290, 129] width 581 height 258
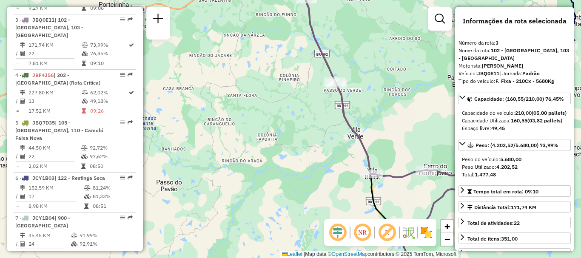
drag, startPoint x: 312, startPoint y: 115, endPoint x: 308, endPoint y: 112, distance: 5.2
click at [308, 112] on div "Janela de atendimento Grade de atendimento Capacidade Transportadoras Veículos …" at bounding box center [290, 129] width 581 height 258
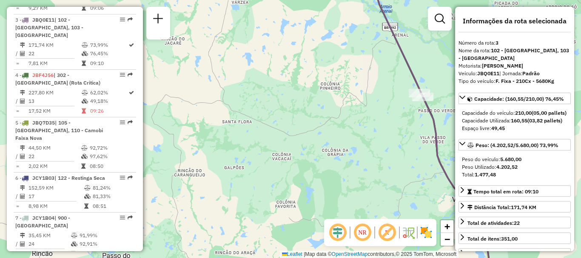
drag, startPoint x: 246, startPoint y: 119, endPoint x: 244, endPoint y: 124, distance: 5.3
click at [244, 124] on div "Janela de atendimento Grade de atendimento Capacidade Transportadoras Veículos …" at bounding box center [290, 129] width 581 height 258
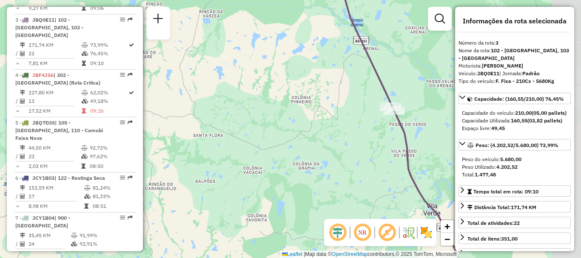
drag, startPoint x: 337, startPoint y: 120, endPoint x: 273, endPoint y: 143, distance: 68.1
click at [273, 143] on div "Janela de atendimento Grade de atendimento Capacidade Transportadoras Veículos …" at bounding box center [290, 129] width 581 height 258
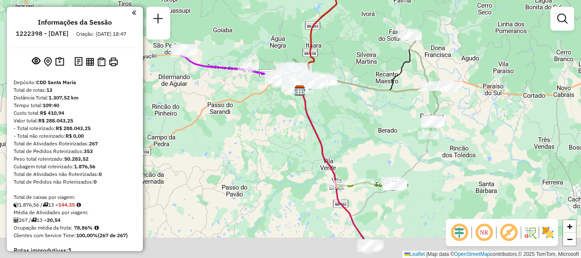
drag, startPoint x: 286, startPoint y: 143, endPoint x: 293, endPoint y: 76, distance: 67.6
click at [293, 76] on div "Janela de atendimento Grade de atendimento Capacidade Transportadoras Veículos …" at bounding box center [290, 129] width 581 height 258
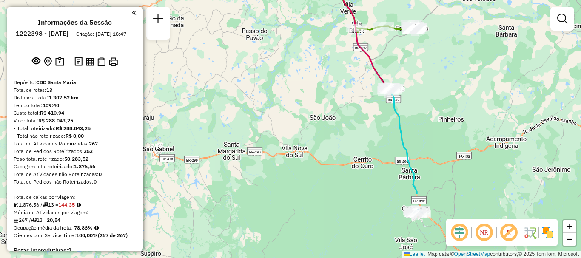
drag, startPoint x: 293, startPoint y: 175, endPoint x: 306, endPoint y: 85, distance: 90.7
click at [306, 85] on div "Janela de atendimento Grade de atendimento Capacidade Transportadoras Veículos …" at bounding box center [290, 129] width 581 height 258
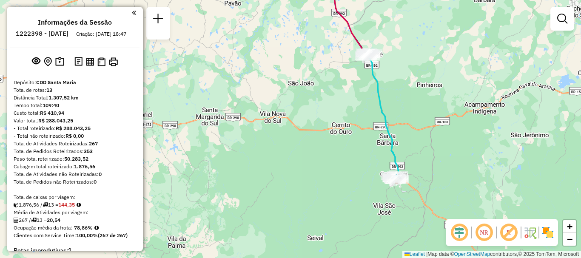
drag, startPoint x: 321, startPoint y: 138, endPoint x: 300, endPoint y: 102, distance: 41.4
click at [300, 102] on div "Janela de atendimento Grade de atendimento Capacidade Transportadoras Veículos …" at bounding box center [290, 129] width 581 height 258
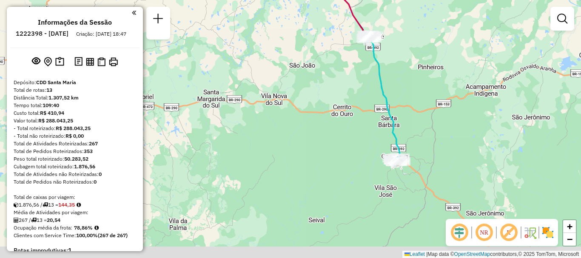
drag, startPoint x: 314, startPoint y: 136, endPoint x: 307, endPoint y: 74, distance: 62.5
click at [307, 74] on div "Janela de atendimento Grade de atendimento Capacidade Transportadoras Veículos …" at bounding box center [290, 129] width 581 height 258
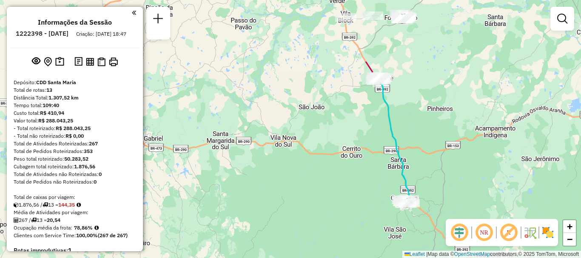
drag, startPoint x: 323, startPoint y: 146, endPoint x: 340, endPoint y: 234, distance: 89.3
click at [340, 234] on div "Janela de atendimento Grade de atendimento Capacidade Transportadoras Veículos …" at bounding box center [290, 129] width 581 height 258
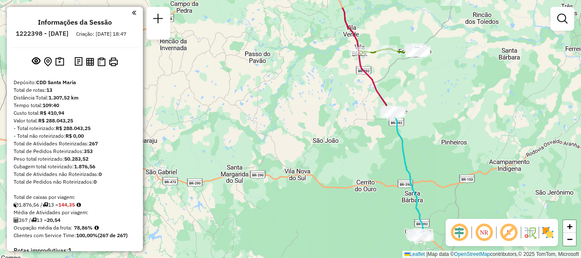
drag, startPoint x: 321, startPoint y: 141, endPoint x: 335, endPoint y: 175, distance: 36.4
click at [335, 175] on div "Janela de atendimento Grade de atendimento Capacidade Transportadoras Veículos …" at bounding box center [290, 129] width 581 height 258
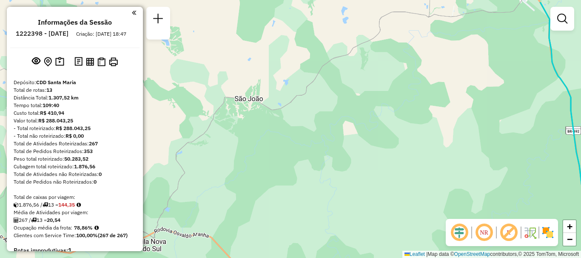
drag, startPoint x: 376, startPoint y: 151, endPoint x: 304, endPoint y: 218, distance: 97.5
click at [301, 222] on div "Janela de atendimento Grade de atendimento Capacidade Transportadoras Veículos …" at bounding box center [290, 129] width 581 height 258
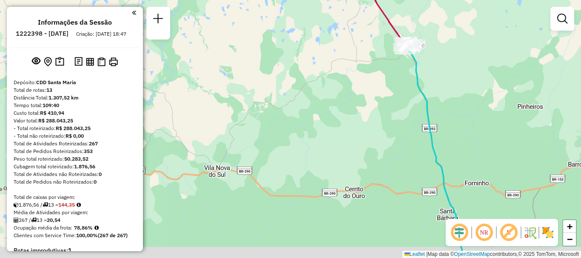
drag, startPoint x: 387, startPoint y: 133, endPoint x: 369, endPoint y: 35, distance: 99.5
click at [369, 35] on div "Janela de atendimento Grade de atendimento Capacidade Transportadoras Veículos …" at bounding box center [290, 129] width 581 height 258
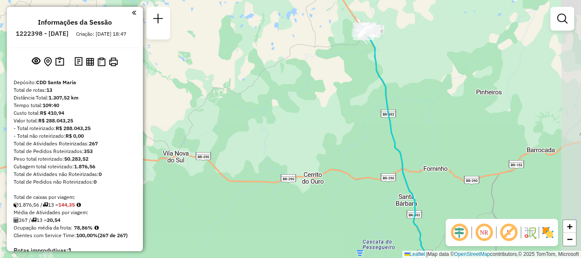
drag, startPoint x: 368, startPoint y: 100, endPoint x: 345, endPoint y: 164, distance: 68.6
click at [345, 164] on div "Janela de atendimento Grade de atendimento Capacidade Transportadoras Veículos …" at bounding box center [290, 129] width 581 height 258
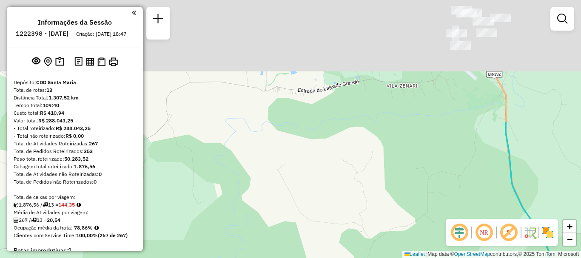
drag, startPoint x: 348, startPoint y: 74, endPoint x: 381, endPoint y: 198, distance: 128.9
click at [385, 223] on div "Janela de atendimento Grade de atendimento Capacidade Transportadoras Veículos …" at bounding box center [290, 129] width 581 height 258
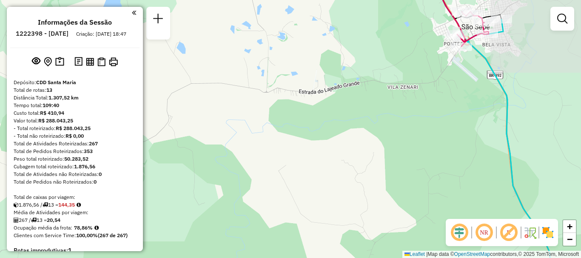
drag, startPoint x: 360, startPoint y: 88, endPoint x: 400, endPoint y: 201, distance: 119.9
click at [400, 201] on div "Janela de atendimento Grade de atendimento Capacidade Transportadoras Veículos …" at bounding box center [290, 129] width 581 height 258
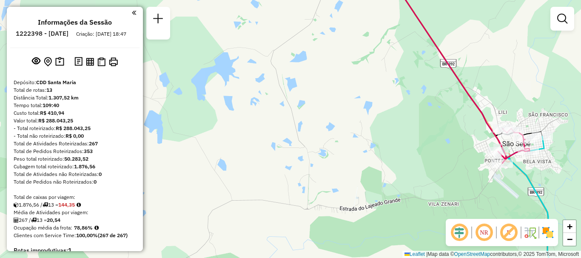
drag, startPoint x: 369, startPoint y: 94, endPoint x: 408, endPoint y: 199, distance: 112.7
click at [408, 199] on div "Janela de atendimento Grade de atendimento Capacidade Transportadoras Veículos …" at bounding box center [290, 129] width 581 height 258
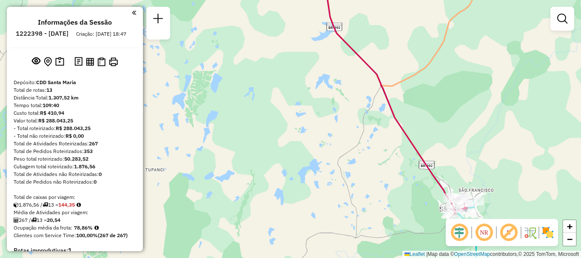
drag, startPoint x: 373, startPoint y: 99, endPoint x: 388, endPoint y: 135, distance: 39.7
click at [388, 135] on div "Janela de atendimento Grade de atendimento Capacidade Transportadoras Veículos …" at bounding box center [290, 129] width 581 height 258
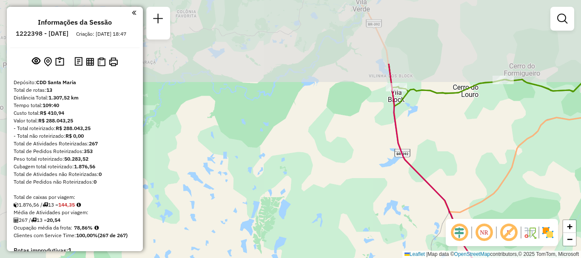
drag, startPoint x: 325, startPoint y: 83, endPoint x: 377, endPoint y: 172, distance: 104.1
click at [377, 172] on div "Janela de atendimento Grade de atendimento Capacidade Transportadoras Veículos …" at bounding box center [290, 129] width 581 height 258
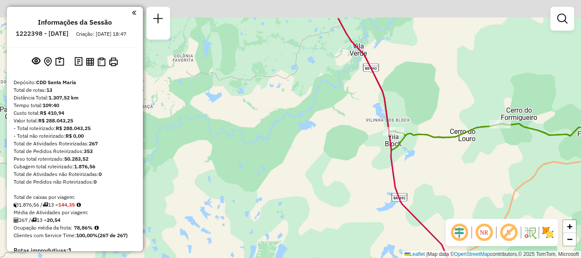
drag, startPoint x: 357, startPoint y: 96, endPoint x: 354, endPoint y: 142, distance: 46.5
click at [354, 142] on div "Janela de atendimento Grade de atendimento Capacidade Transportadoras Veículos …" at bounding box center [290, 129] width 581 height 258
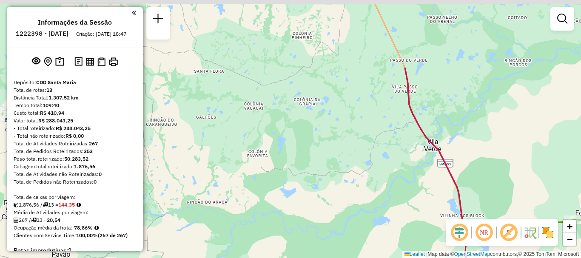
drag, startPoint x: 368, startPoint y: 106, endPoint x: 433, endPoint y: 182, distance: 99.3
click at [433, 182] on div "Janela de atendimento Grade de atendimento Capacidade Transportadoras Veículos …" at bounding box center [290, 129] width 581 height 258
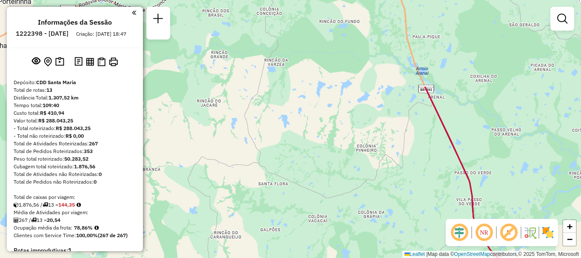
drag, startPoint x: 342, startPoint y: 71, endPoint x: 406, endPoint y: 183, distance: 129.8
click at [406, 183] on div "Janela de atendimento Grade de atendimento Capacidade Transportadoras Veículos …" at bounding box center [290, 129] width 581 height 258
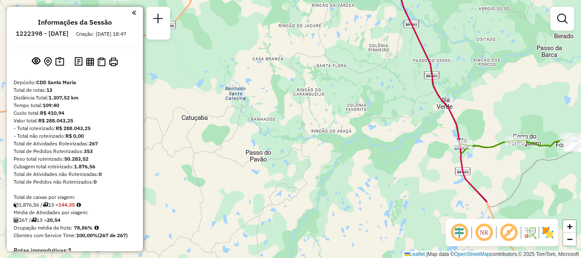
drag, startPoint x: 379, startPoint y: 155, endPoint x: 382, endPoint y: 74, distance: 81.3
click at [382, 74] on div "Janela de atendimento Grade de atendimento Capacidade Transportadoras Veículos …" at bounding box center [290, 129] width 581 height 258
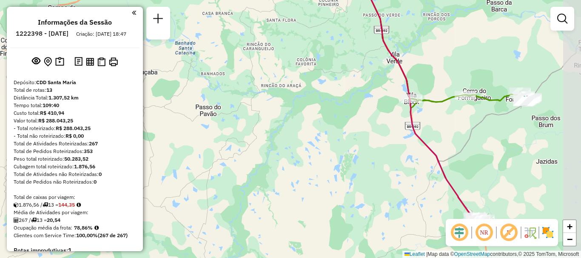
drag, startPoint x: 431, startPoint y: 151, endPoint x: 382, endPoint y: 106, distance: 66.9
click at [382, 106] on div "Janela de atendimento Grade de atendimento Capacidade Transportadoras Veículos …" at bounding box center [290, 129] width 581 height 258
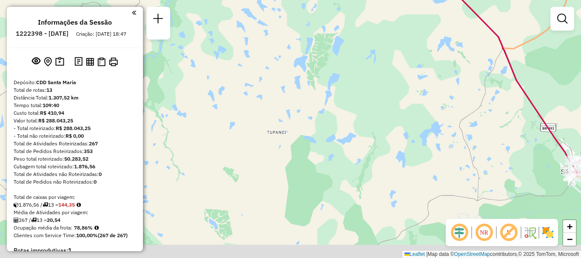
drag, startPoint x: 414, startPoint y: 140, endPoint x: 433, endPoint y: 46, distance: 96.5
click at [433, 46] on div "Janela de atendimento Grade de atendimento Capacidade Transportadoras Veículos …" at bounding box center [290, 129] width 581 height 258
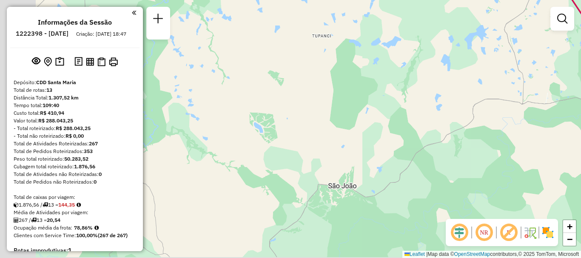
drag, startPoint x: 422, startPoint y: 164, endPoint x: 468, endPoint y: 75, distance: 100.3
click at [468, 75] on div "Janela de atendimento Grade de atendimento Capacidade Transportadoras Veículos …" at bounding box center [290, 129] width 581 height 258
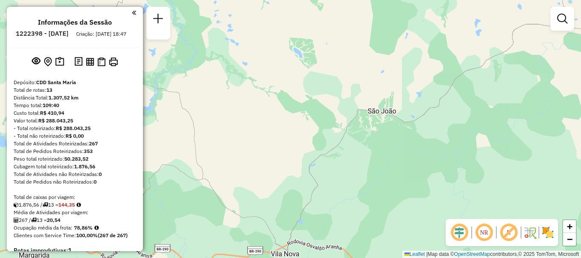
drag, startPoint x: 445, startPoint y: 135, endPoint x: 489, endPoint y: 50, distance: 95.9
click at [490, 50] on div "Janela de atendimento Grade de atendimento Capacidade Transportadoras Veículos …" at bounding box center [290, 129] width 581 height 258
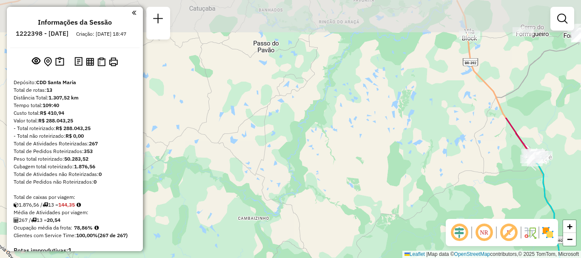
drag, startPoint x: 475, startPoint y: 76, endPoint x: 433, endPoint y: 210, distance: 141.0
click at [433, 210] on div "Janela de atendimento Grade de atendimento Capacidade Transportadoras Veículos …" at bounding box center [290, 129] width 581 height 258
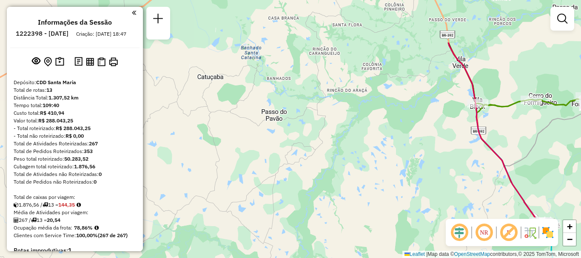
drag, startPoint x: 412, startPoint y: 107, endPoint x: 420, endPoint y: 175, distance: 69.0
click at [420, 175] on div "Janela de atendimento Grade de atendimento Capacidade Transportadoras Veículos …" at bounding box center [290, 129] width 581 height 258
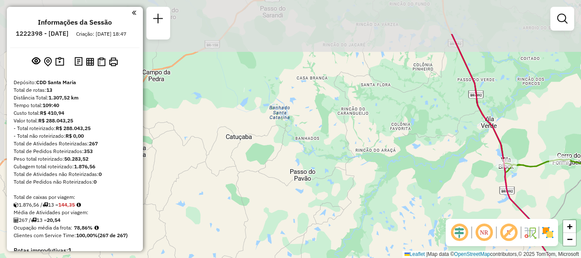
drag, startPoint x: 401, startPoint y: 96, endPoint x: 429, endPoint y: 156, distance: 66.8
click at [429, 156] on div "Janela de atendimento Grade de atendimento Capacidade Transportadoras Veículos …" at bounding box center [290, 129] width 581 height 258
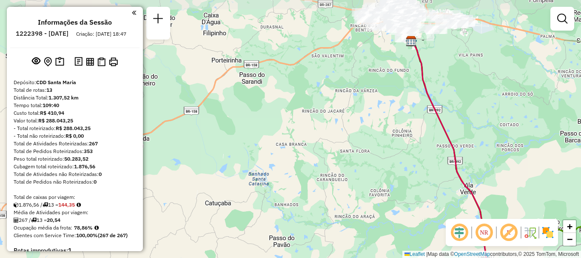
drag, startPoint x: 375, startPoint y: 78, endPoint x: 354, endPoint y: 142, distance: 67.7
click at [354, 142] on div "Janela de atendimento Grade de atendimento Capacidade Transportadoras Veículos …" at bounding box center [290, 129] width 581 height 258
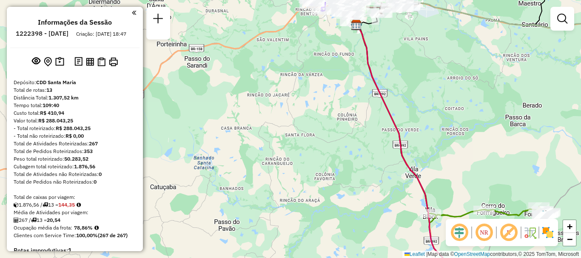
drag, startPoint x: 398, startPoint y: 152, endPoint x: 352, endPoint y: 137, distance: 48.2
click at [352, 137] on div "Janela de atendimento Grade de atendimento Capacidade Transportadoras Veículos …" at bounding box center [290, 129] width 581 height 258
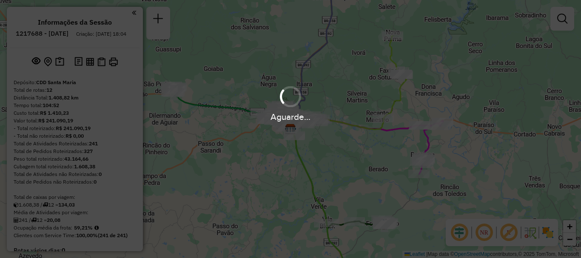
drag, startPoint x: 281, startPoint y: 206, endPoint x: 291, endPoint y: 116, distance: 91.2
click at [291, 116] on div "Aguarde..." at bounding box center [290, 129] width 581 height 258
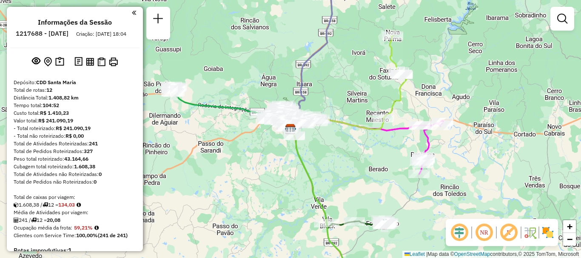
drag, startPoint x: 307, startPoint y: 177, endPoint x: 325, endPoint y: 83, distance: 95.8
click at [325, 83] on hb-app "Aguarde... Pop-up bloqueado! Seu navegador bloqueou automáticamente a abertura …" at bounding box center [290, 129] width 581 height 258
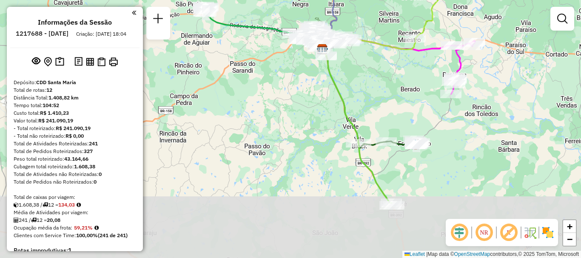
drag, startPoint x: 302, startPoint y: 161, endPoint x: 365, endPoint y: 16, distance: 158.3
click at [365, 45] on icon at bounding box center [356, 124] width 71 height 159
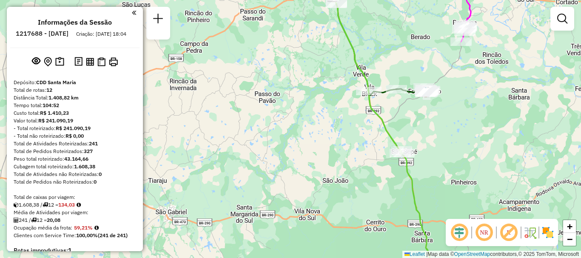
drag, startPoint x: 346, startPoint y: 71, endPoint x: 325, endPoint y: 83, distance: 24.6
click at [325, 83] on div "Rota 8 - Placa RUZ1J56 19014678 - [PERSON_NAME] de atendimento Grade de atendim…" at bounding box center [290, 129] width 581 height 258
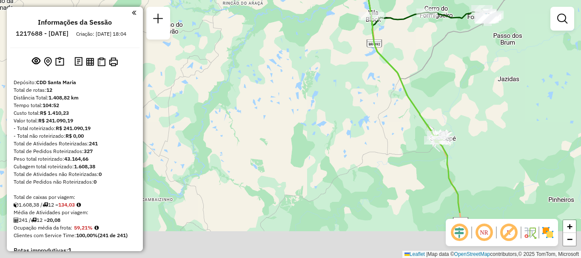
drag, startPoint x: 305, startPoint y: 112, endPoint x: 286, endPoint y: 42, distance: 73.1
click at [286, 42] on div "Rota 8 - Placa RUZ1J56 19014678 - [PERSON_NAME] de atendimento Grade de atendim…" at bounding box center [290, 129] width 581 height 258
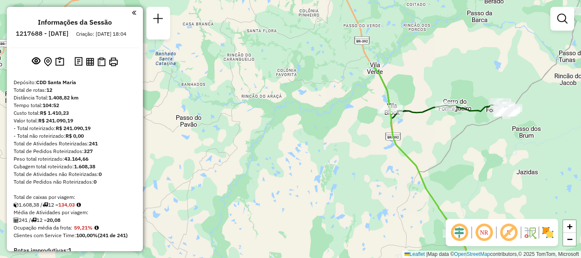
drag, startPoint x: 334, startPoint y: 122, endPoint x: 354, endPoint y: 221, distance: 101.1
click at [354, 221] on div "Rota 8 - Placa RUZ1J56 19014678 - [PERSON_NAME] de atendimento Grade de atendim…" at bounding box center [290, 129] width 581 height 258
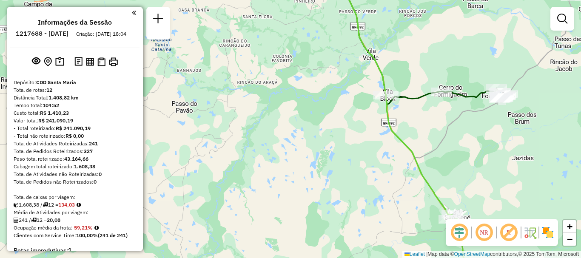
drag, startPoint x: 359, startPoint y: 188, endPoint x: 342, endPoint y: 125, distance: 65.1
click at [342, 125] on div "Rota 8 - Placa RUZ1J56 19014678 - JULIA DE OLIVEIRA Janela de atendimento Grade…" at bounding box center [290, 129] width 581 height 258
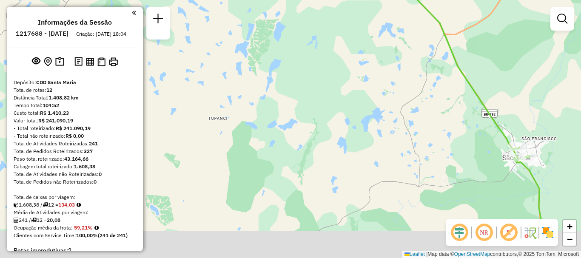
drag, startPoint x: 351, startPoint y: 141, endPoint x: 325, endPoint y: 45, distance: 99.6
click at [325, 45] on div "Rota 8 - Placa RUZ1J56 19014678 - JULIA DE OLIVEIRA Janela de atendimento Grade…" at bounding box center [290, 129] width 581 height 258
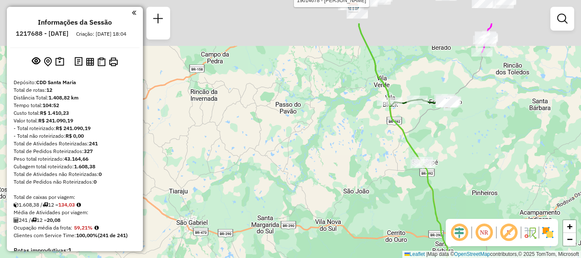
drag, startPoint x: 348, startPoint y: 77, endPoint x: 357, endPoint y: 129, distance: 52.7
click at [357, 129] on div "Rota 8 - Placa RUZ1J56 19014678 - JULIA DE OLIVEIRA Janela de atendimento Grade…" at bounding box center [290, 129] width 581 height 258
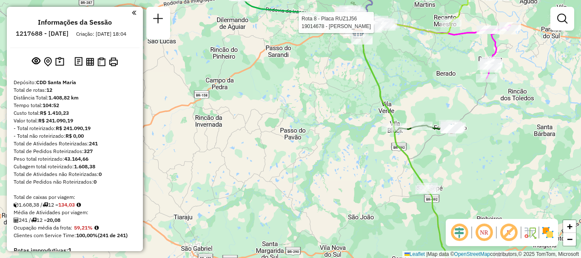
drag, startPoint x: 361, startPoint y: 61, endPoint x: 365, endPoint y: 87, distance: 25.9
click at [365, 87] on div "Rota 8 - Placa RUZ1J56 19014678 - JULIA DE OLIVEIRA Janela de atendimento Grade…" at bounding box center [290, 129] width 581 height 258
